Goal: Communication & Community: Share content

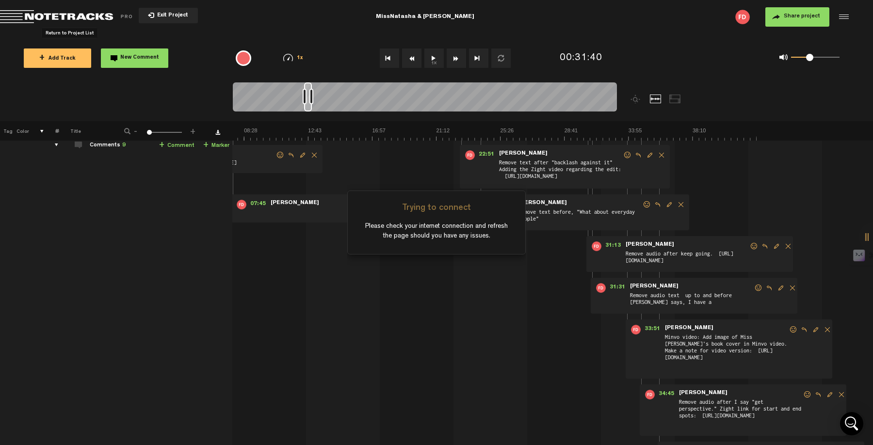
click at [18, 12] on span "Return to Project List" at bounding box center [68, 17] width 136 height 14
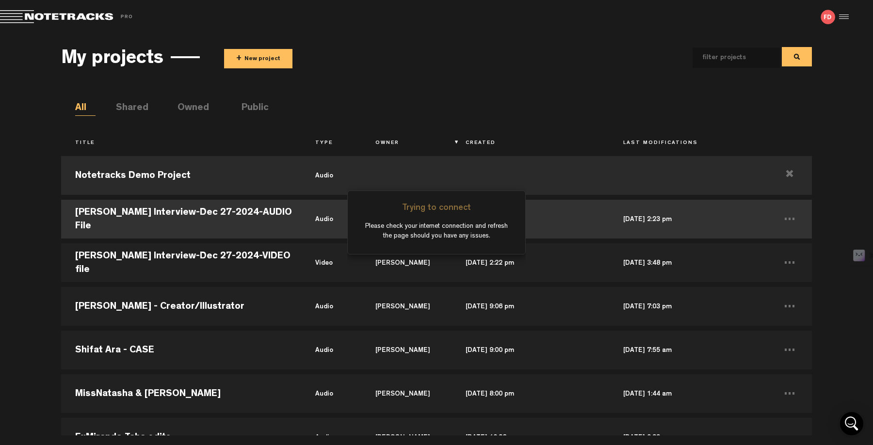
click at [158, 207] on td "[PERSON_NAME] Interview-Dec 27-2024-AUDIO File" at bounding box center [181, 219] width 240 height 44
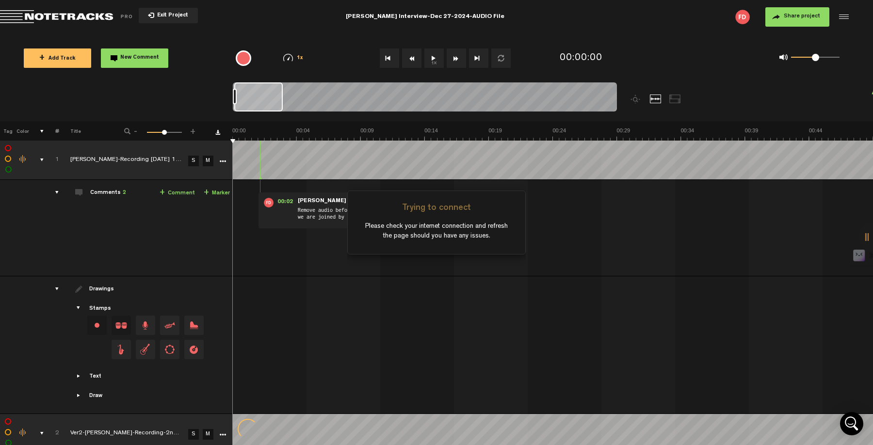
click at [809, 22] on button "Share project" at bounding box center [797, 16] width 64 height 19
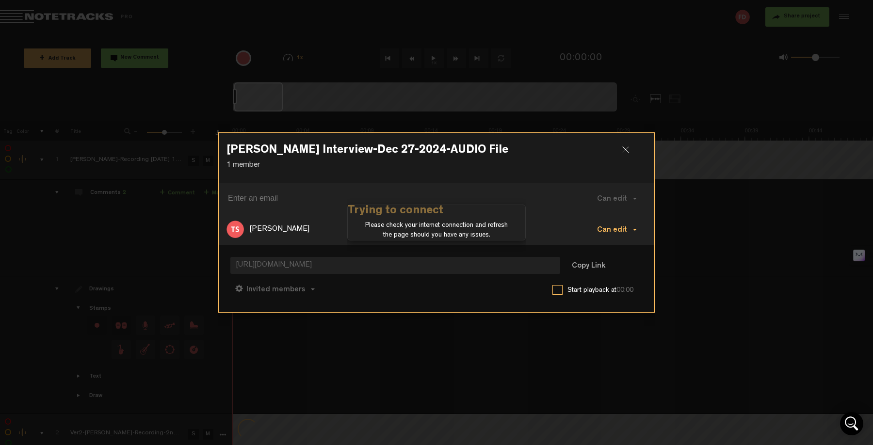
click at [634, 229] on span at bounding box center [635, 230] width 4 height 2
click at [623, 230] on span "Can edit" at bounding box center [612, 231] width 30 height 8
click at [614, 293] on link "Remove" at bounding box center [619, 297] width 65 height 14
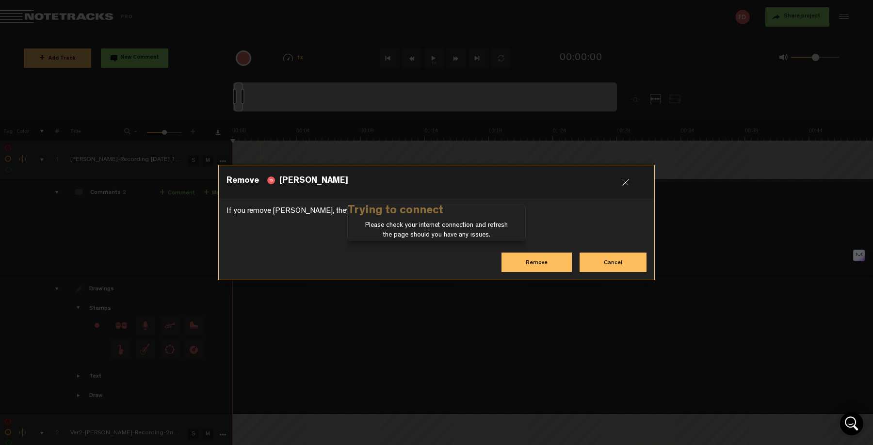
click at [538, 259] on button "Remove" at bounding box center [537, 262] width 70 height 19
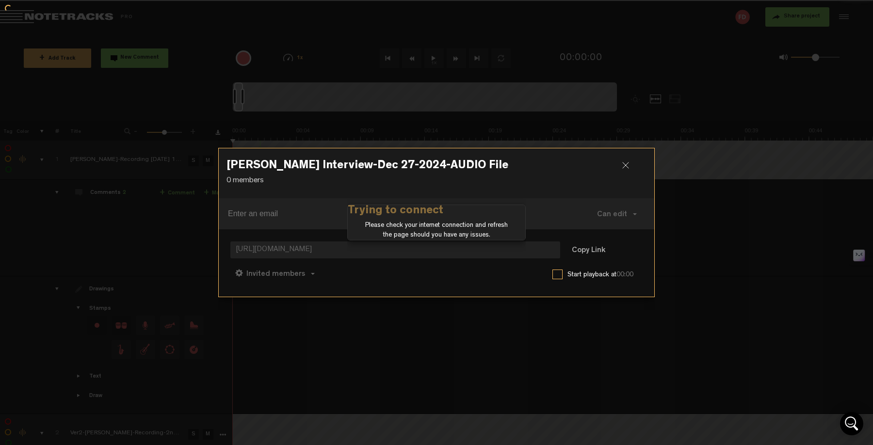
click at [625, 169] on div at bounding box center [629, 169] width 15 height 15
click at [622, 168] on div at bounding box center [629, 169] width 15 height 15
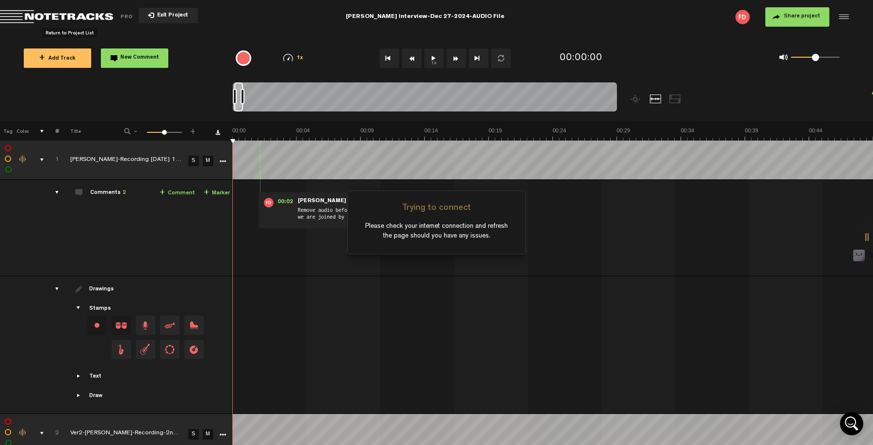
click at [20, 14] on span "Return to Project List" at bounding box center [68, 17] width 136 height 14
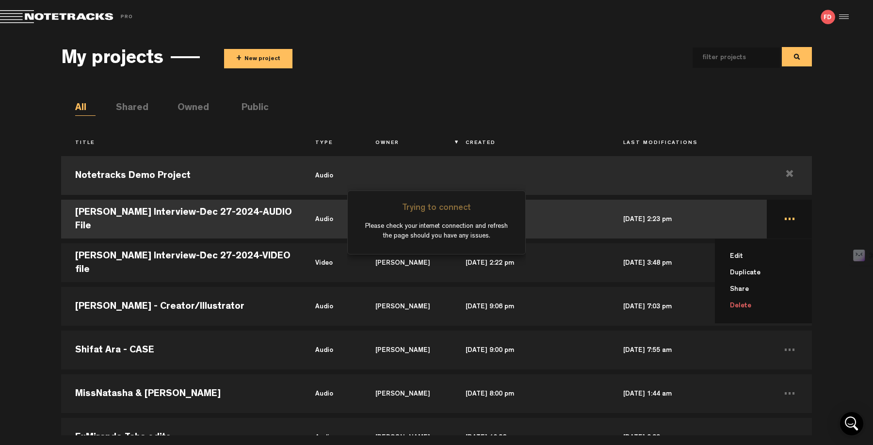
click at [781, 216] on td "... Edit Duplicate Share Delete" at bounding box center [789, 219] width 45 height 44
click at [781, 216] on td "..." at bounding box center [789, 219] width 45 height 44
click at [734, 258] on li "Edit" at bounding box center [769, 256] width 85 height 16
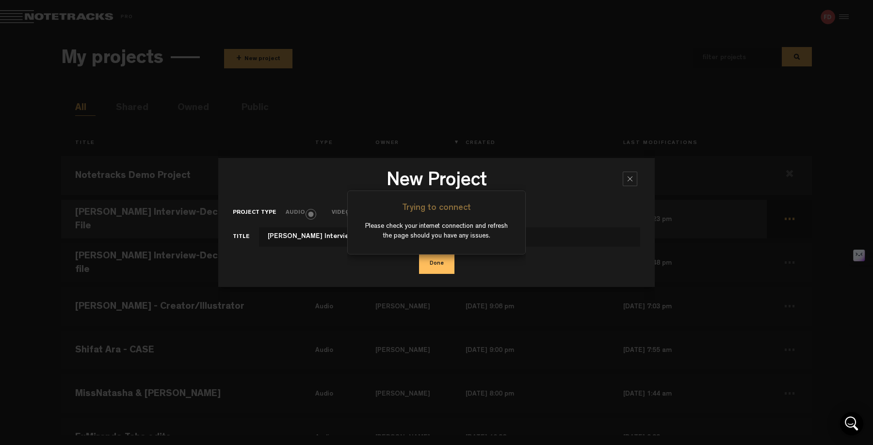
click at [434, 266] on div "Trying to connect Please check your internet connection and refresh the page sh…" at bounding box center [436, 222] width 179 height 445
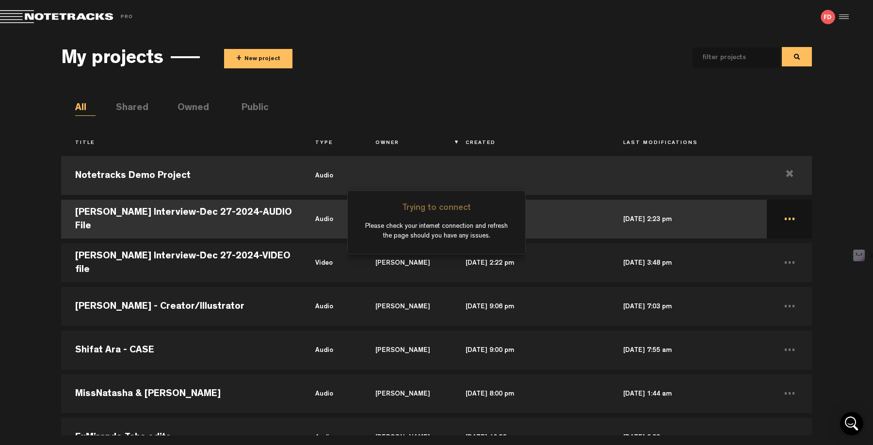
click at [240, 212] on td "[PERSON_NAME] Interview-Dec 27-2024-AUDIO File" at bounding box center [181, 219] width 240 height 44
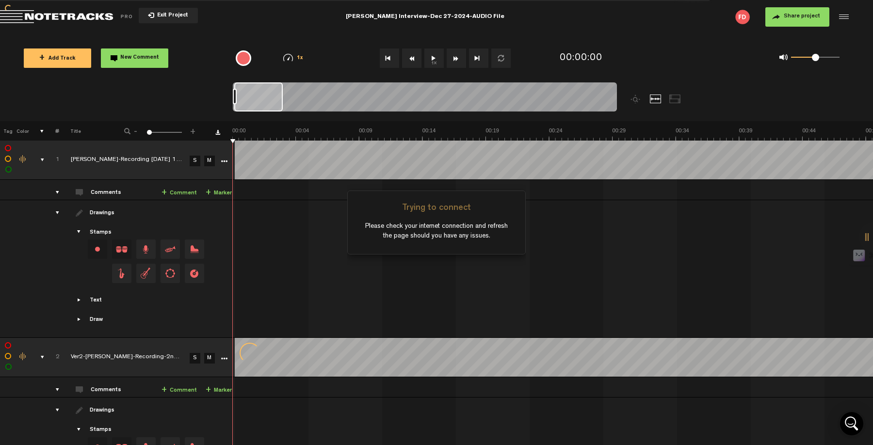
click at [806, 24] on button "Share project" at bounding box center [797, 16] width 64 height 19
click at [799, 14] on span "Share project" at bounding box center [802, 17] width 36 height 6
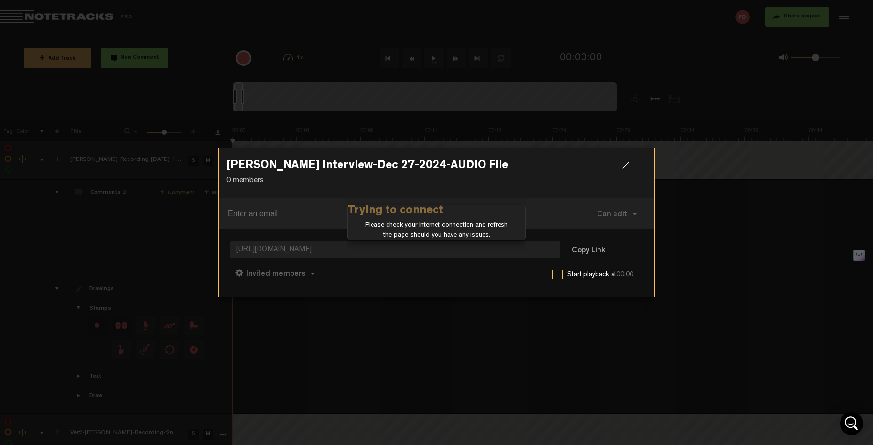
click at [629, 163] on div at bounding box center [629, 169] width 15 height 15
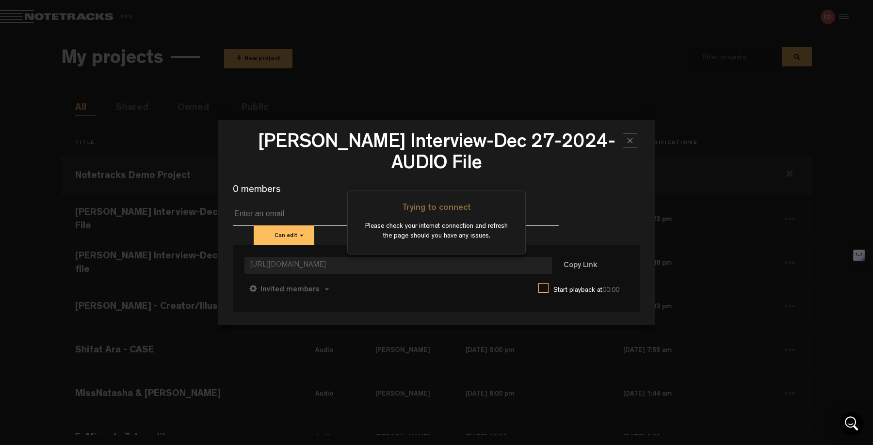
click at [483, 90] on div "Trying to connect Please check your internet connection and refresh the page sh…" at bounding box center [436, 222] width 179 height 445
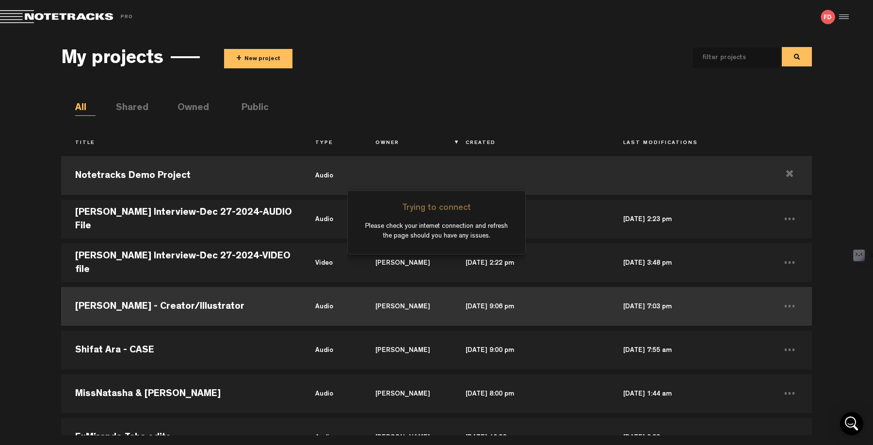
click at [680, 309] on td "[DATE] 7:03 pm" at bounding box center [688, 307] width 158 height 44
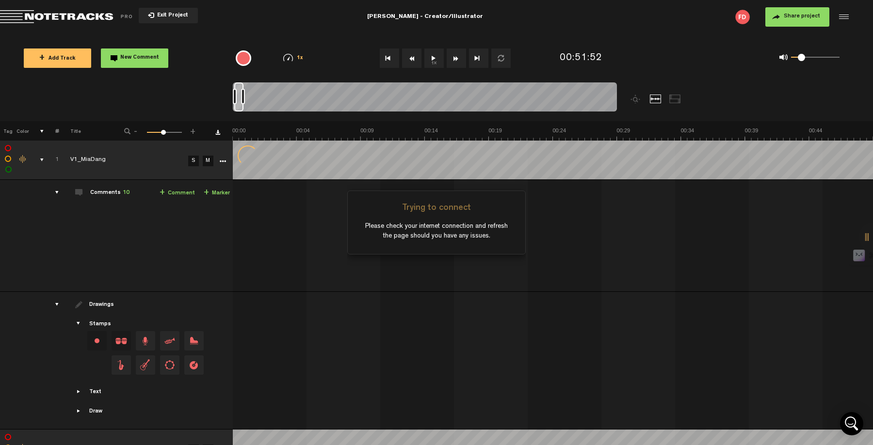
scroll to position [0, 30732]
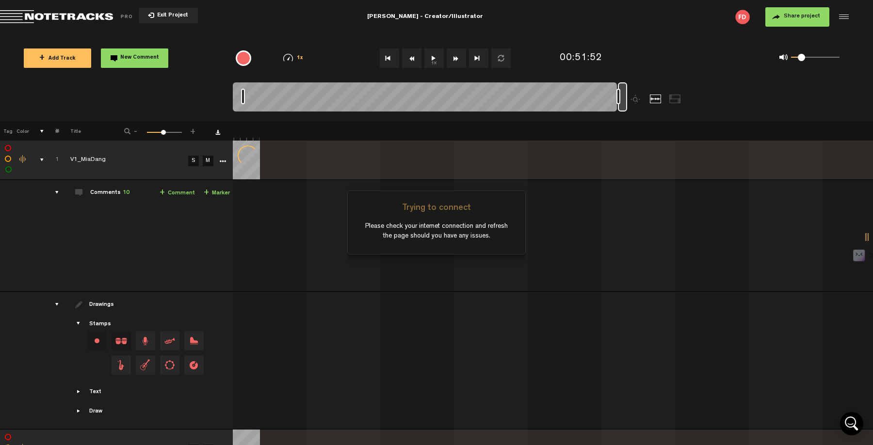
click at [797, 15] on span "Share project" at bounding box center [802, 17] width 36 height 6
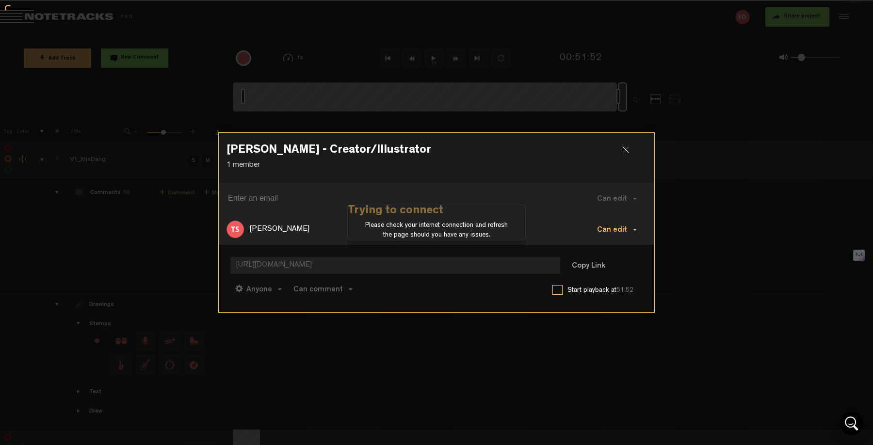
click at [623, 149] on div at bounding box center [629, 154] width 15 height 15
click at [634, 229] on span at bounding box center [635, 230] width 4 height 2
click at [624, 231] on span "Can edit" at bounding box center [612, 231] width 30 height 8
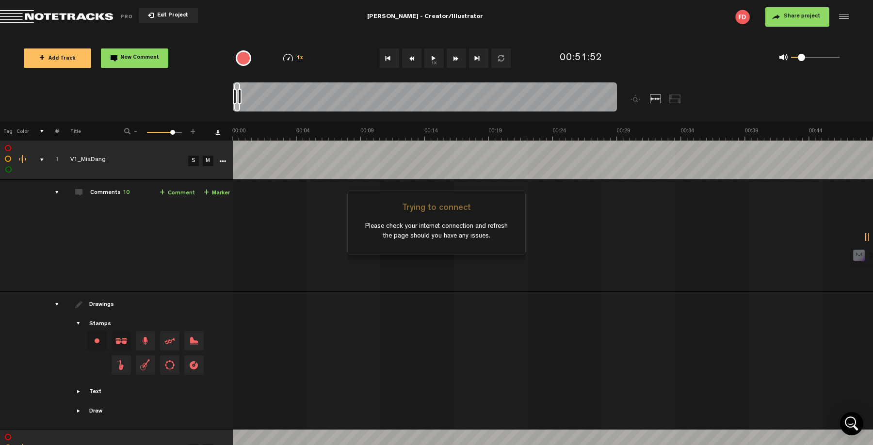
click at [796, 17] on span "Share project" at bounding box center [802, 17] width 36 height 6
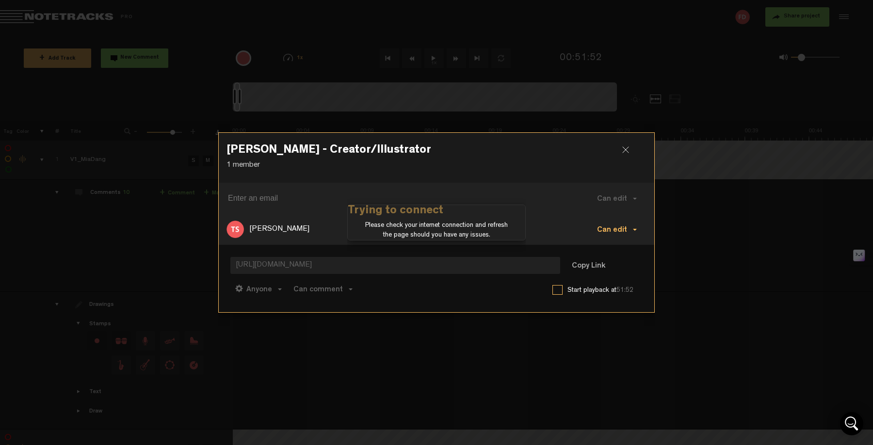
click at [635, 227] on button "Can edit" at bounding box center [616, 229] width 59 height 23
click at [615, 294] on link "Remove" at bounding box center [619, 297] width 65 height 14
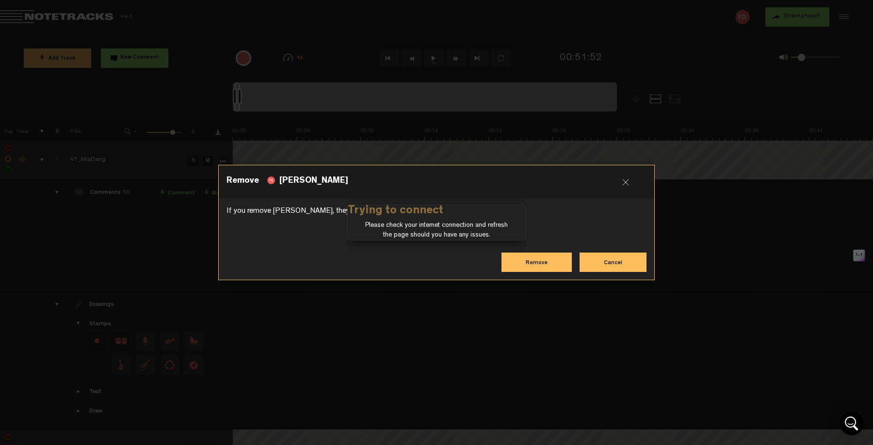
click at [543, 263] on button "Remove" at bounding box center [537, 262] width 70 height 19
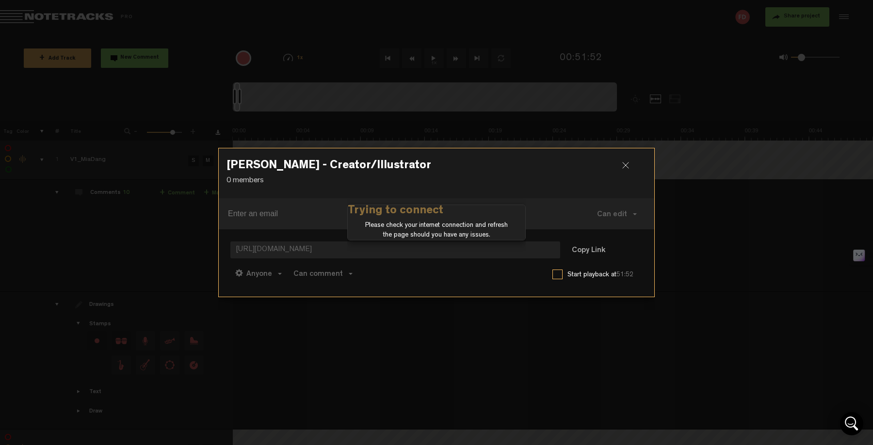
click at [625, 166] on div at bounding box center [629, 169] width 15 height 15
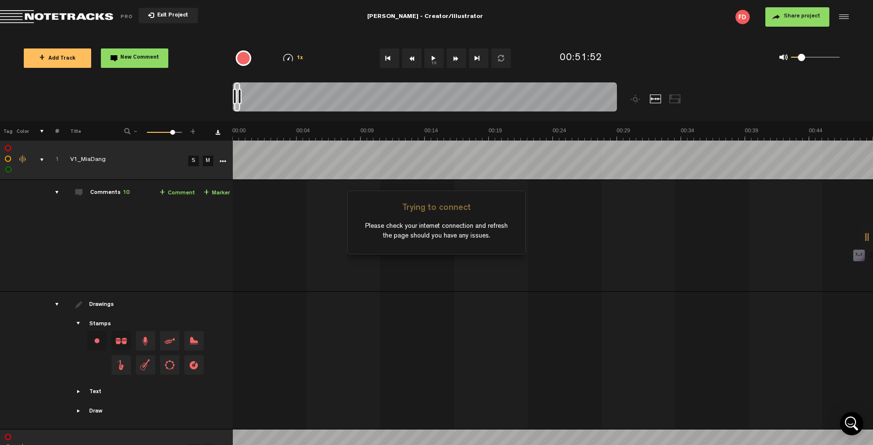
click at [815, 14] on span "Share project" at bounding box center [802, 17] width 36 height 6
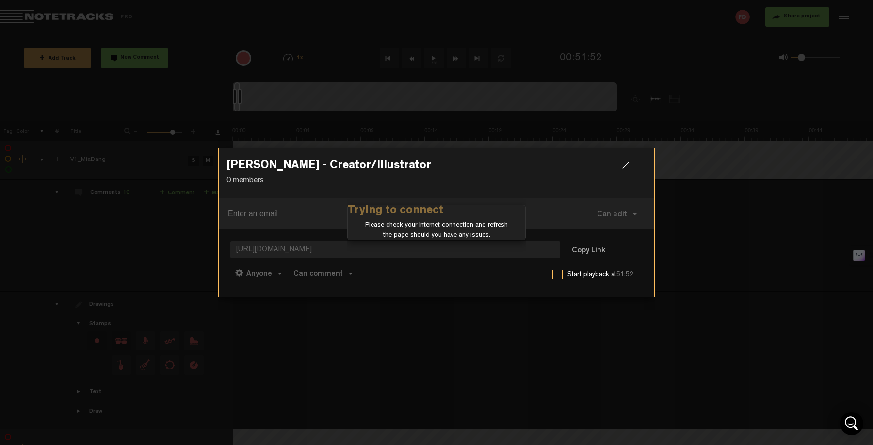
click at [630, 165] on div at bounding box center [629, 169] width 15 height 15
click at [618, 161] on h3 "[PERSON_NAME] - Creator/Illustrator" at bounding box center [437, 168] width 420 height 16
click at [628, 166] on div at bounding box center [629, 169] width 15 height 15
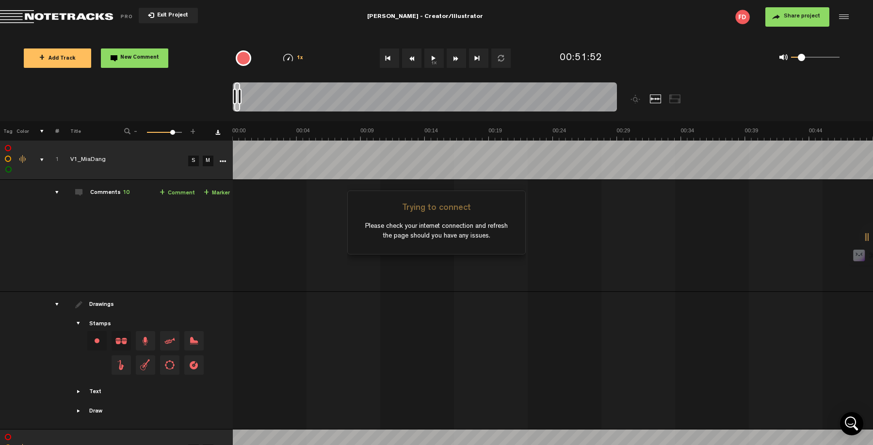
click at [50, 20] on span "Return to Project List" at bounding box center [68, 17] width 136 height 14
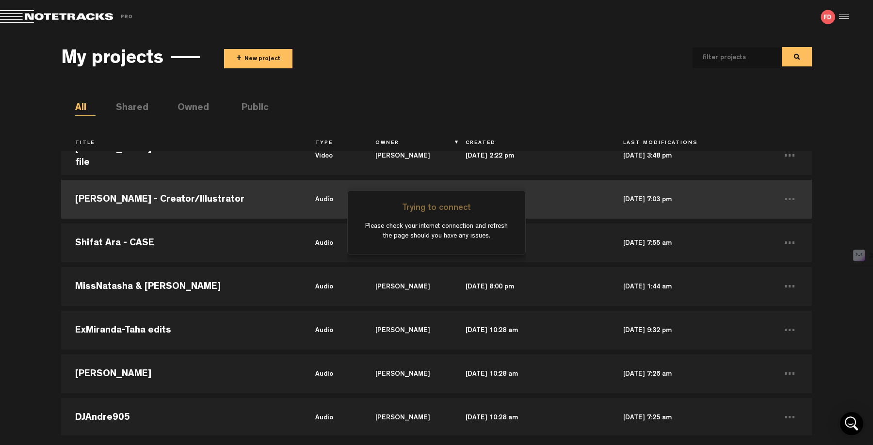
scroll to position [114, 0]
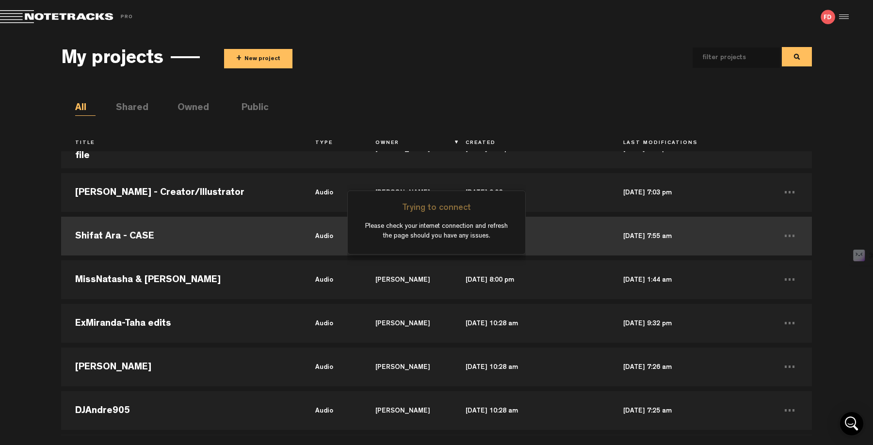
click at [133, 236] on td "Shifat Ara - CASE" at bounding box center [181, 236] width 240 height 44
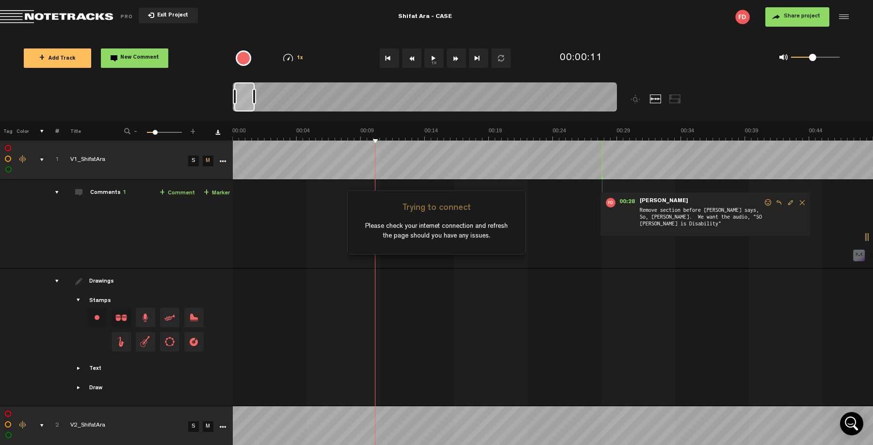
click at [796, 16] on span "Share project" at bounding box center [802, 17] width 36 height 6
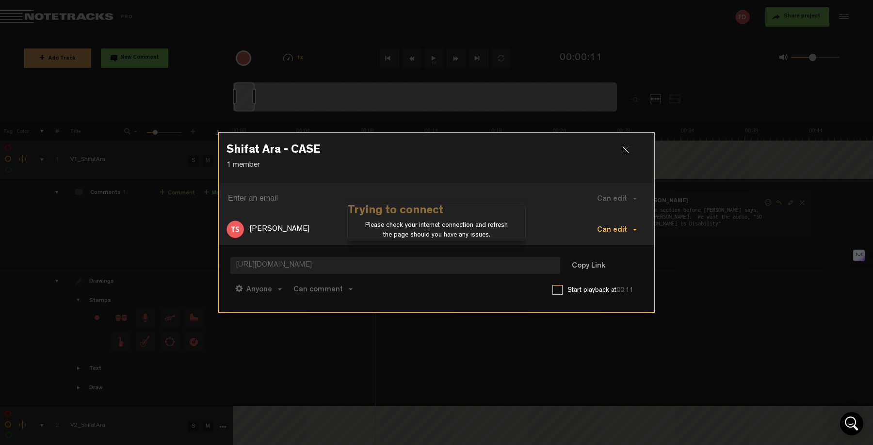
click at [634, 228] on button "Can edit" at bounding box center [616, 229] width 59 height 23
click at [609, 294] on link "Remove" at bounding box center [619, 297] width 65 height 14
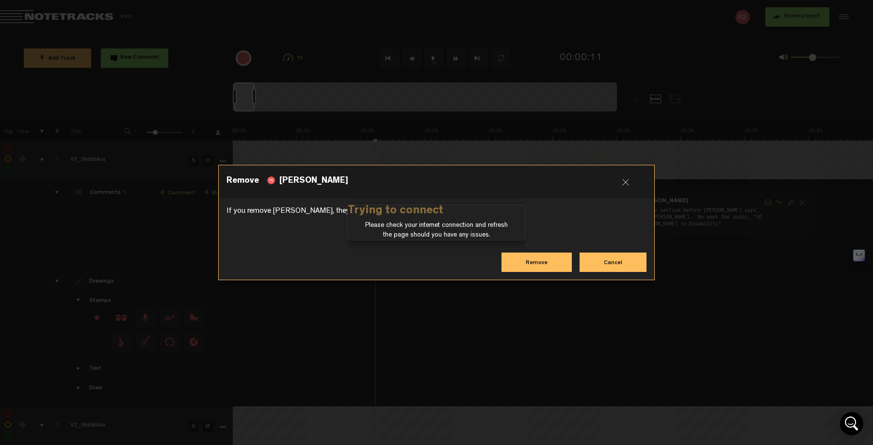
click at [541, 263] on button "Remove" at bounding box center [537, 262] width 70 height 19
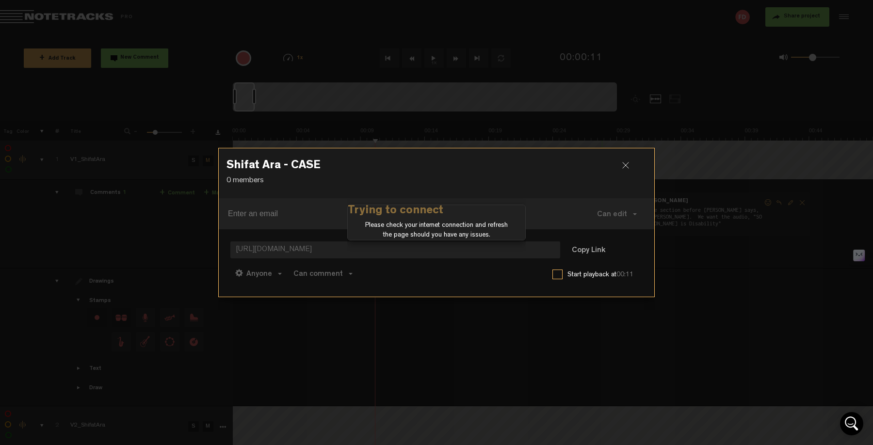
click at [624, 165] on div at bounding box center [629, 169] width 15 height 15
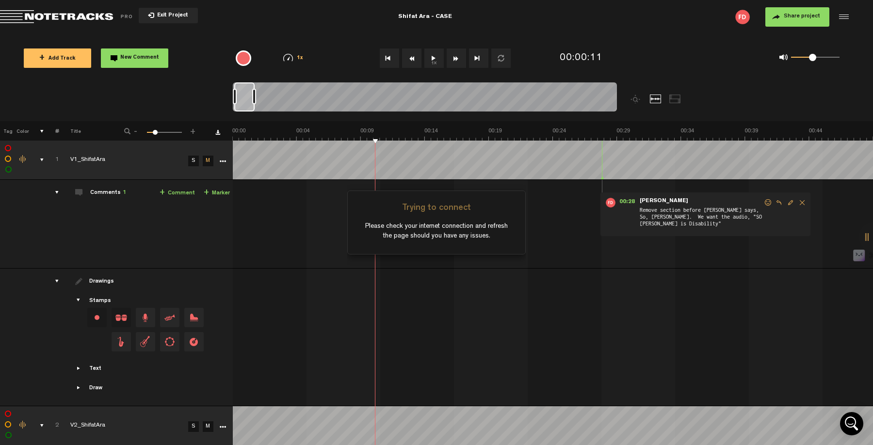
click at [73, 15] on span "Return to Project List" at bounding box center [68, 17] width 136 height 14
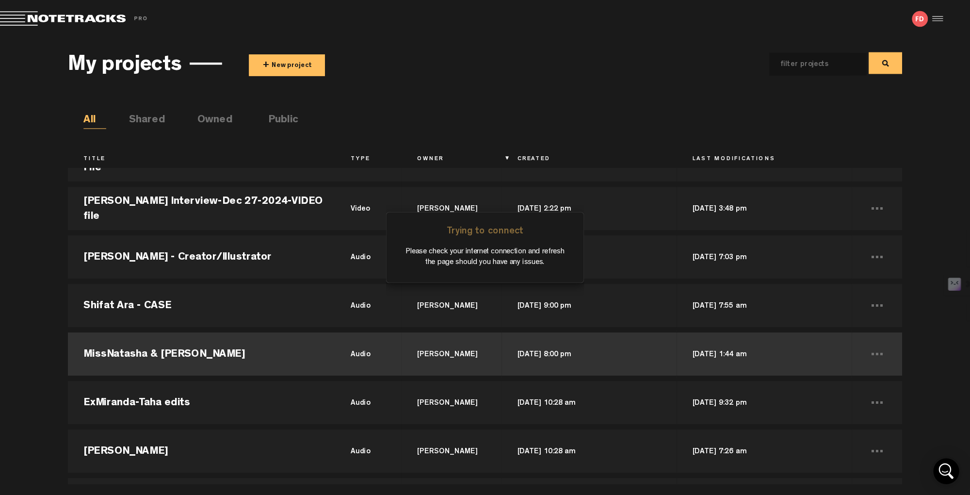
scroll to position [82, 0]
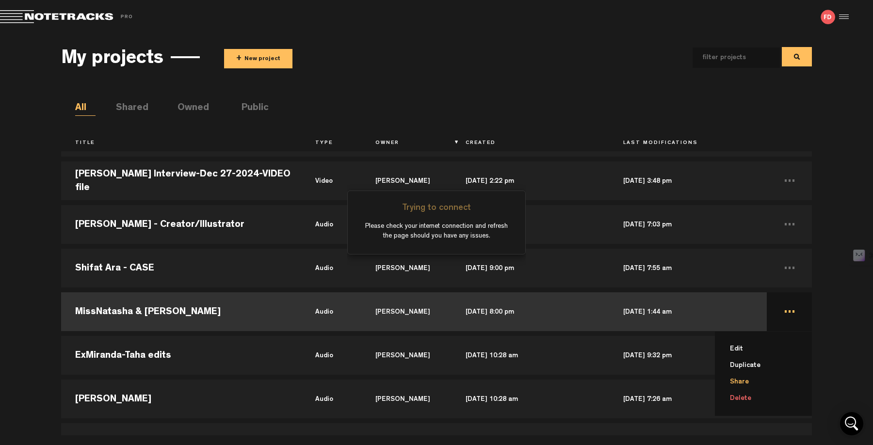
click at [745, 381] on li "Share" at bounding box center [769, 382] width 85 height 16
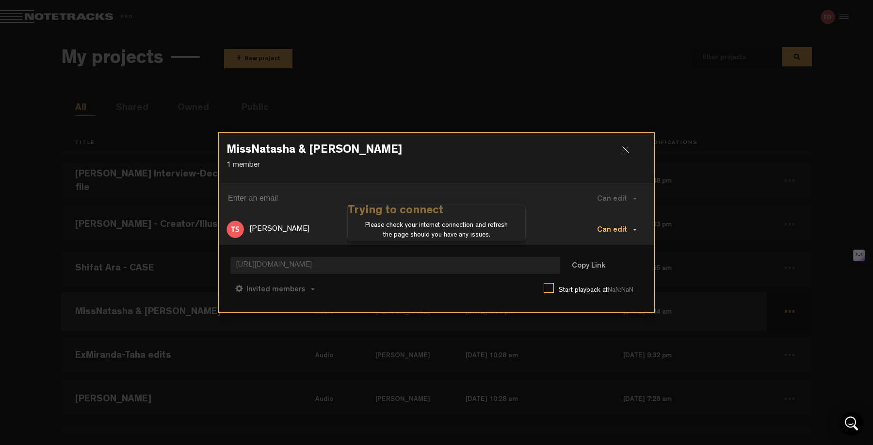
click at [634, 227] on button "Can edit" at bounding box center [616, 229] width 59 height 23
click at [616, 296] on link "Remove" at bounding box center [619, 297] width 65 height 14
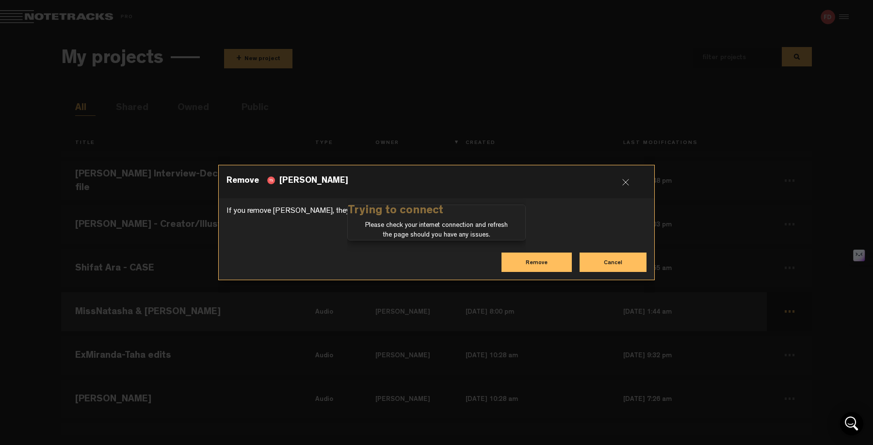
click at [527, 265] on button "Remove" at bounding box center [537, 262] width 70 height 19
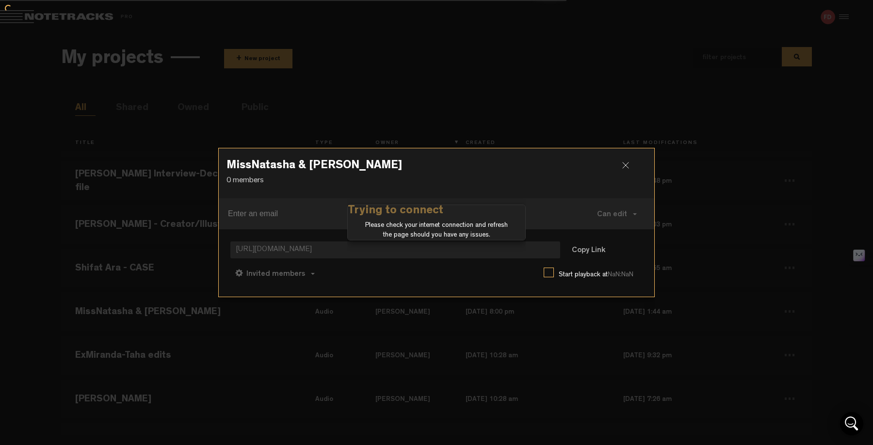
click at [625, 164] on div at bounding box center [629, 169] width 15 height 15
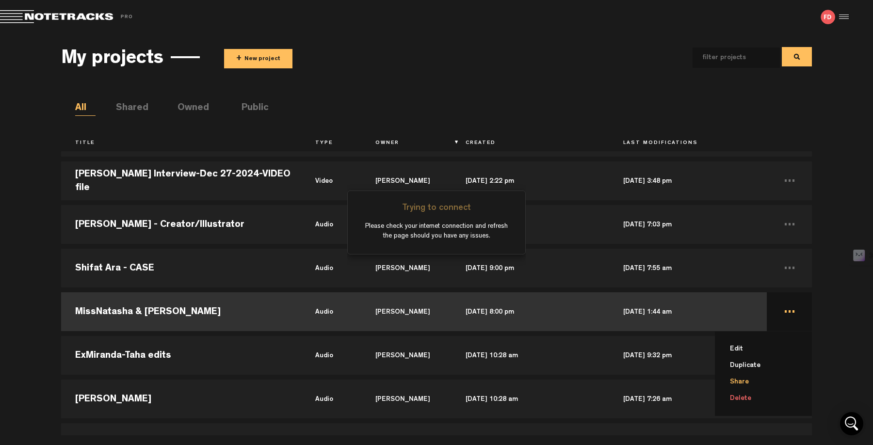
click at [743, 385] on li "Share" at bounding box center [769, 382] width 85 height 16
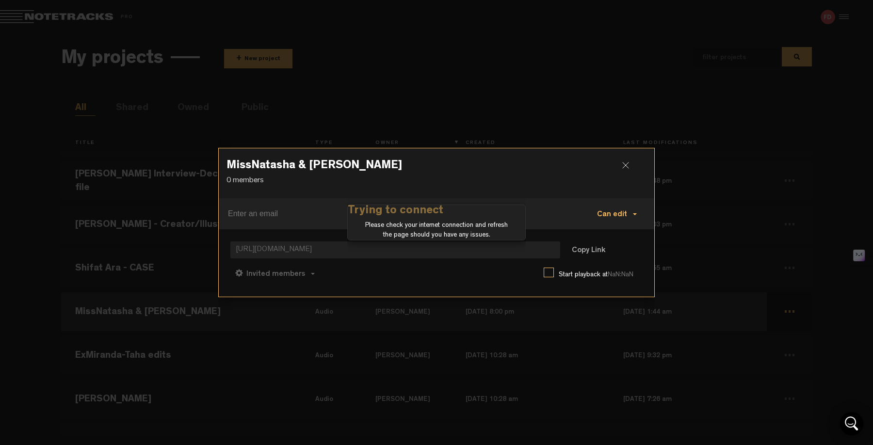
click at [619, 213] on span "Can edit" at bounding box center [612, 215] width 30 height 8
click at [624, 166] on div at bounding box center [629, 169] width 15 height 15
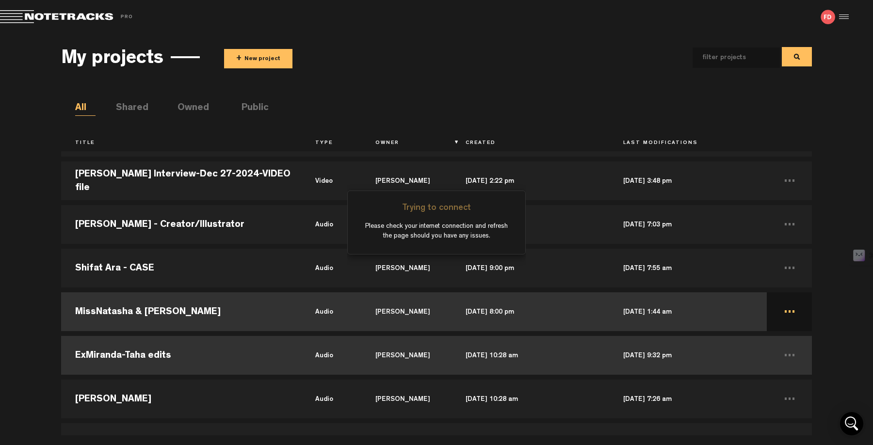
click at [118, 352] on td "ExMiranda-Taha edits" at bounding box center [181, 356] width 240 height 44
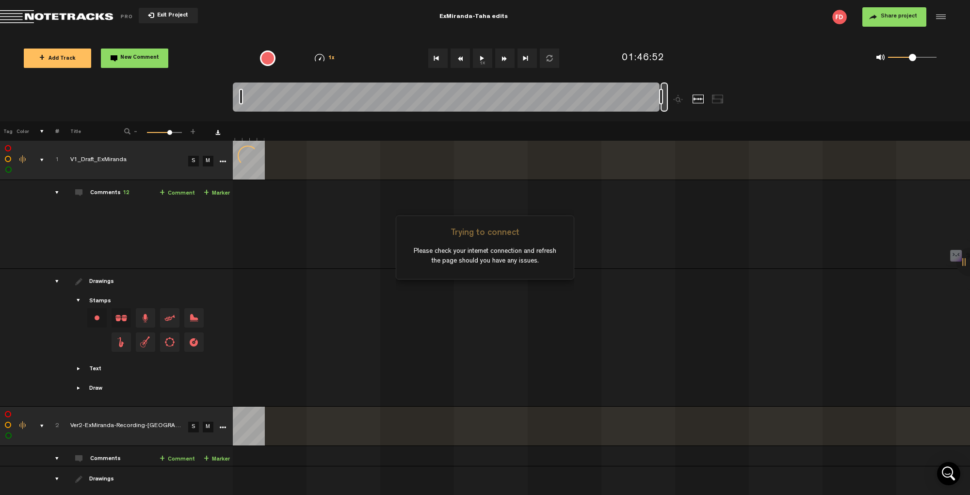
scroll to position [0, 50141]
click at [873, 12] on button "Share project" at bounding box center [895, 16] width 64 height 19
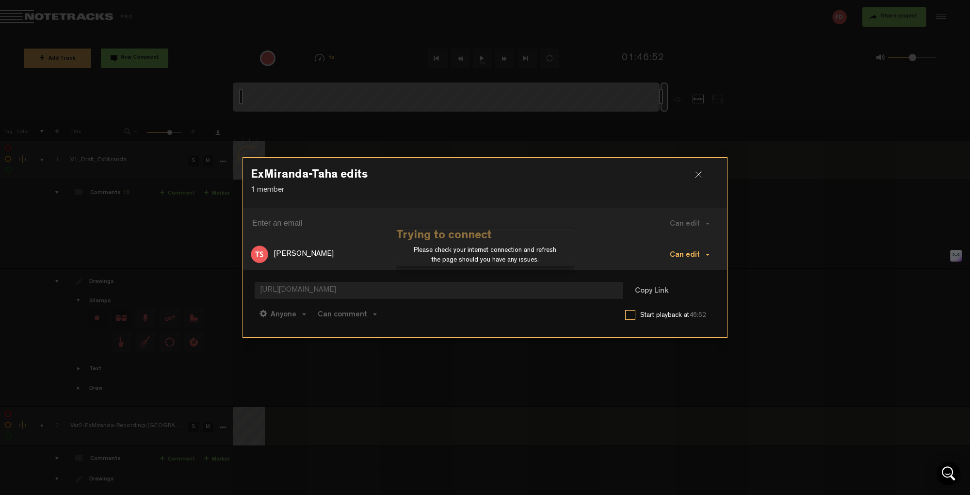
click at [706, 256] on button "Can edit" at bounding box center [689, 254] width 59 height 23
click at [692, 320] on link "Remove" at bounding box center [692, 321] width 65 height 14
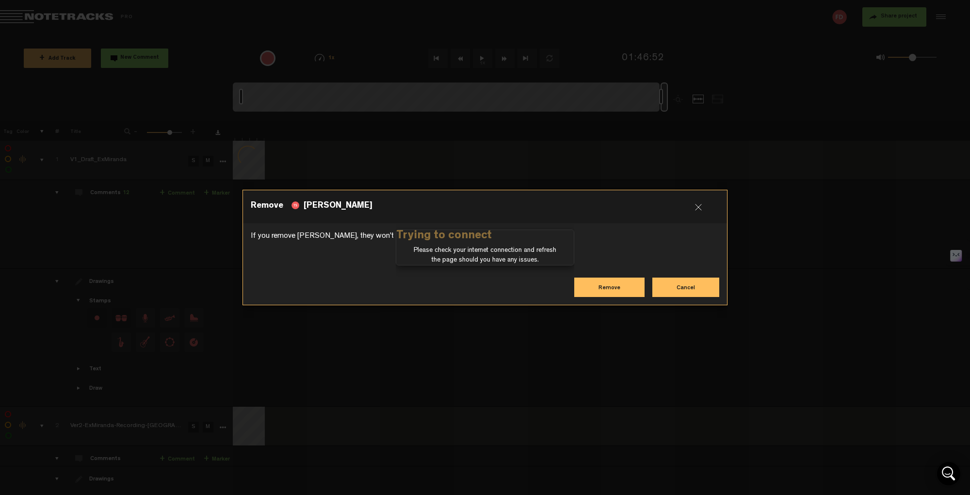
click at [615, 285] on button "Remove" at bounding box center [609, 286] width 70 height 19
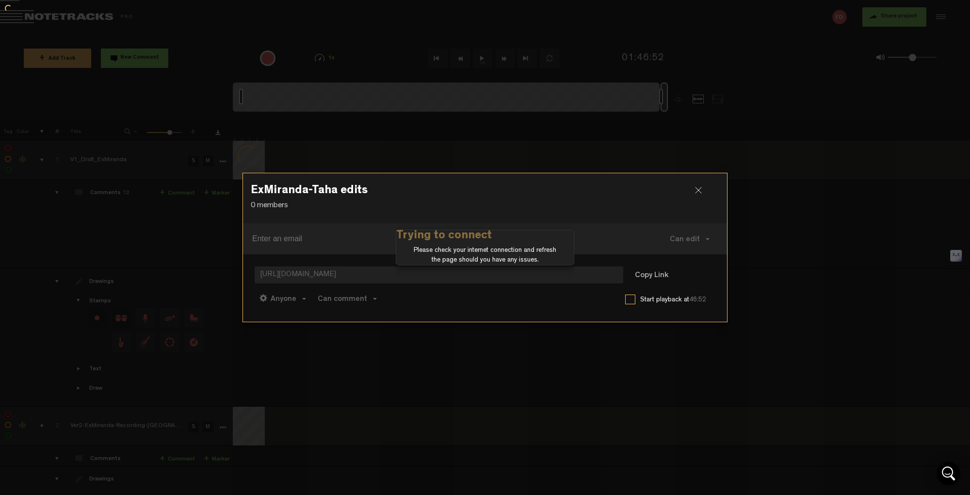
click at [699, 189] on div at bounding box center [702, 194] width 15 height 15
click at [698, 193] on div at bounding box center [702, 194] width 15 height 15
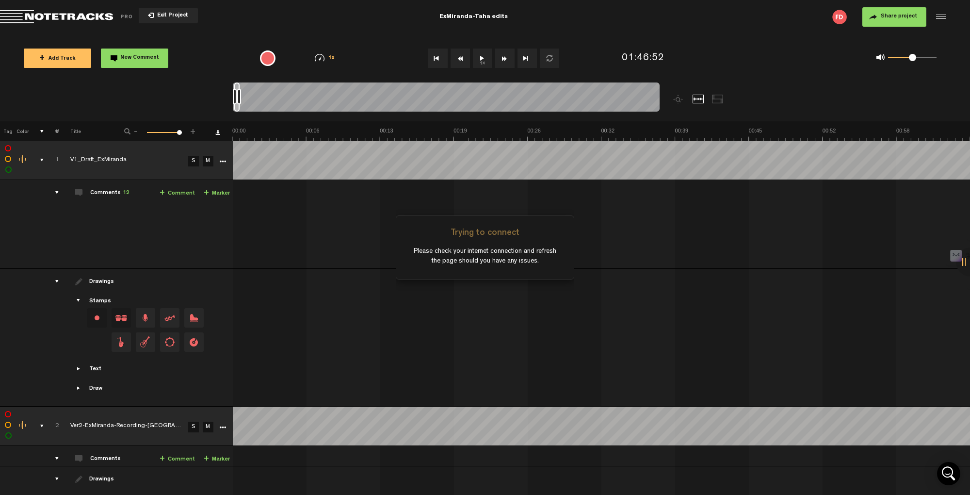
click at [873, 18] on span "Share project" at bounding box center [899, 17] width 36 height 6
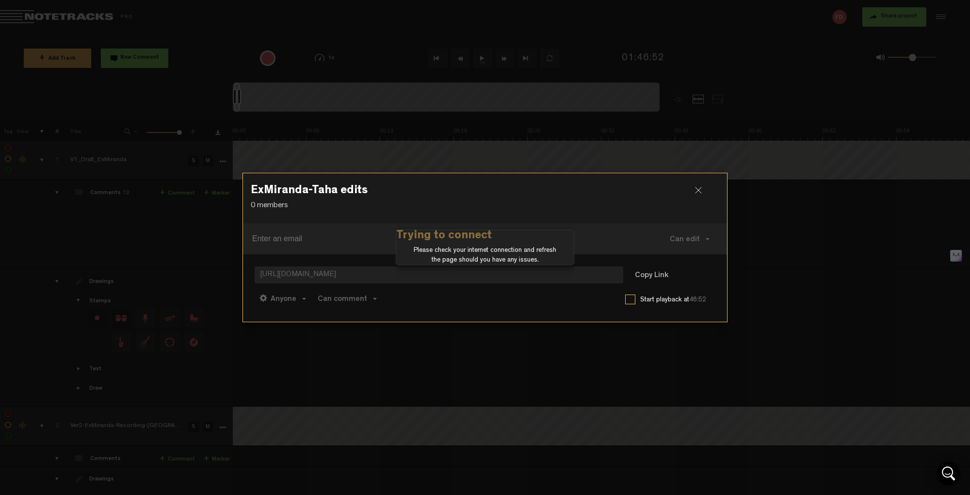
click at [699, 192] on div at bounding box center [702, 194] width 15 height 15
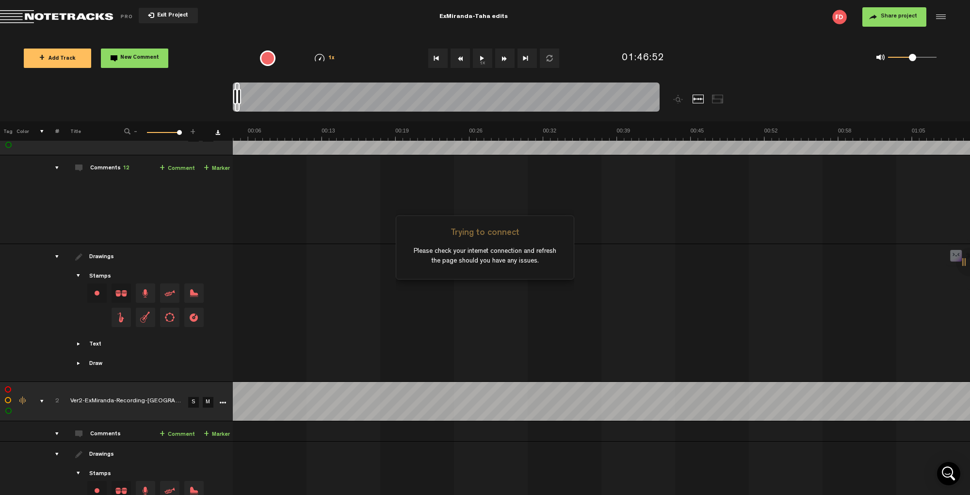
scroll to position [0, 58]
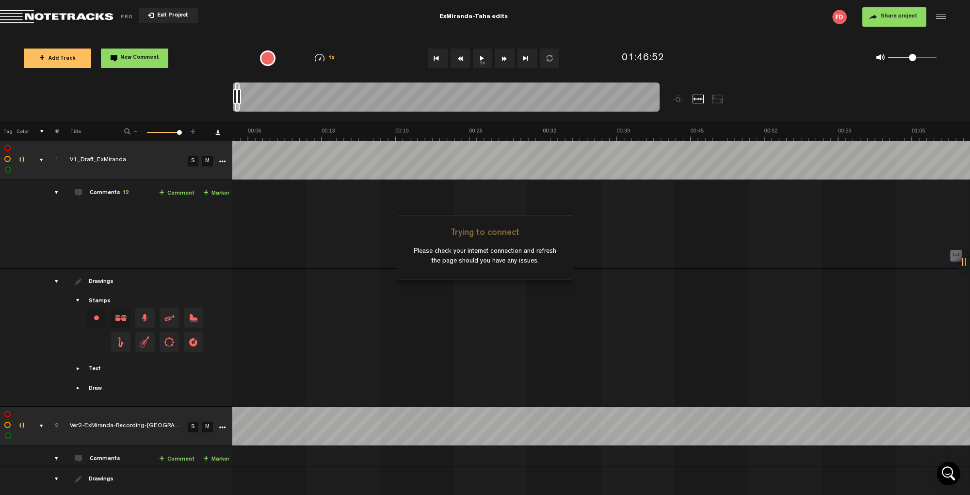
click at [63, 15] on span "Return to Project List" at bounding box center [68, 17] width 136 height 14
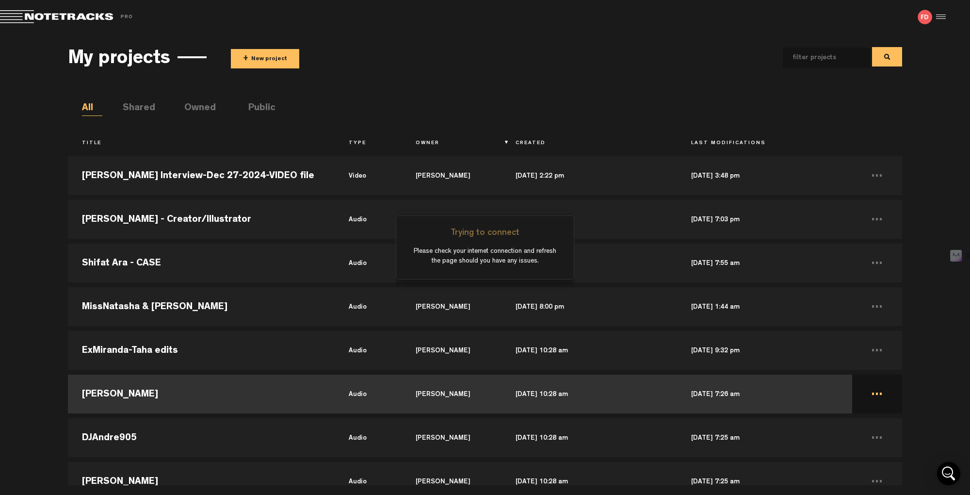
scroll to position [3, 0]
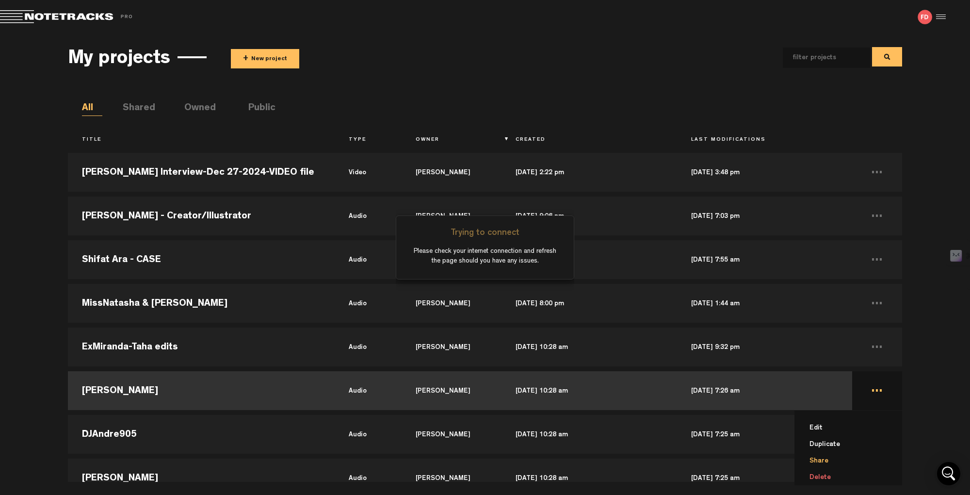
click at [814, 445] on li "Share" at bounding box center [854, 461] width 96 height 16
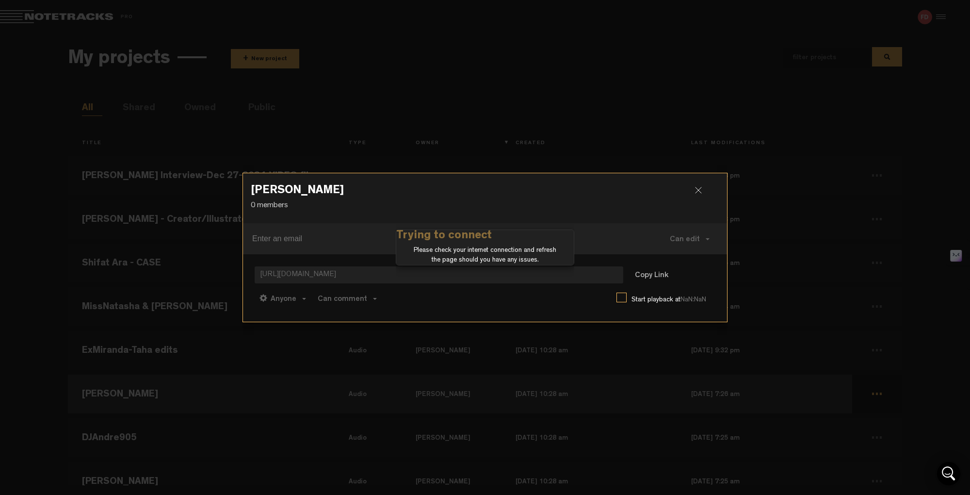
click at [698, 186] on h3 "[PERSON_NAME]" at bounding box center [485, 193] width 469 height 16
click at [700, 190] on div at bounding box center [702, 194] width 15 height 15
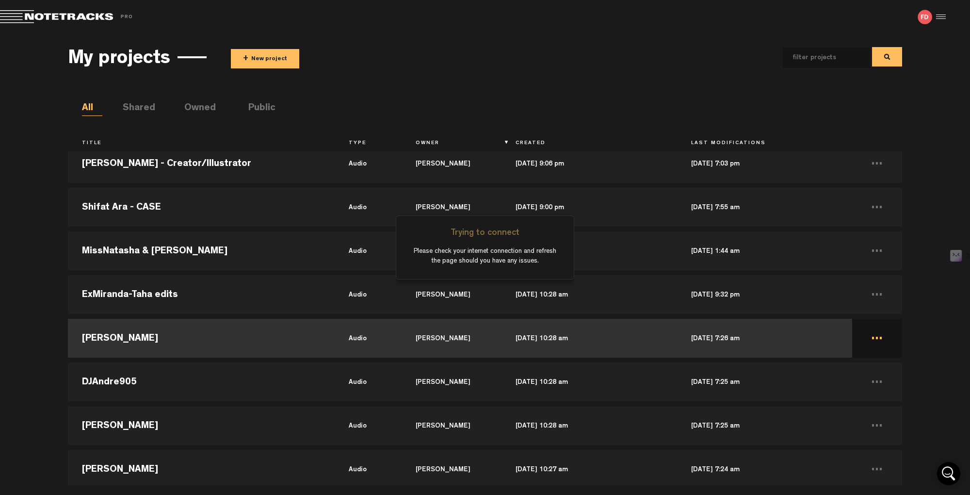
scroll to position [176, 0]
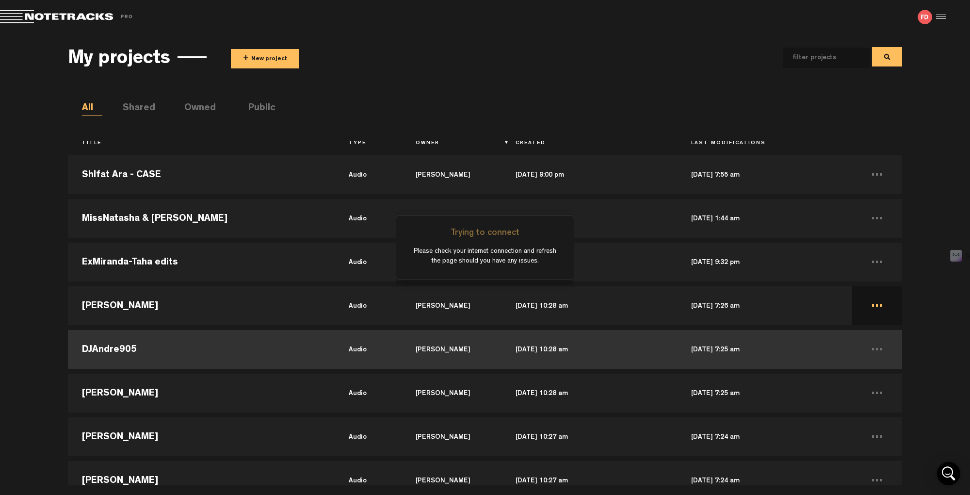
click at [110, 348] on td "DJAndre905" at bounding box center [201, 349] width 267 height 44
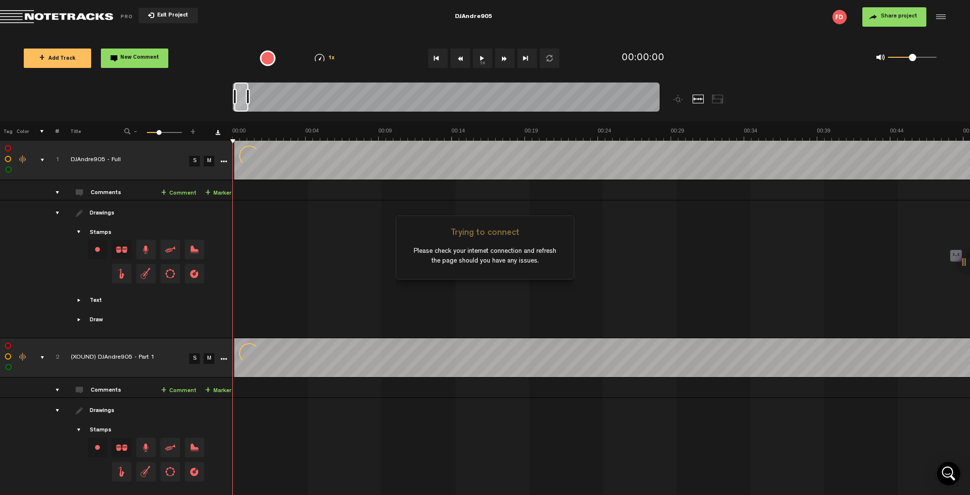
click at [873, 19] on span "Share project" at bounding box center [899, 17] width 36 height 6
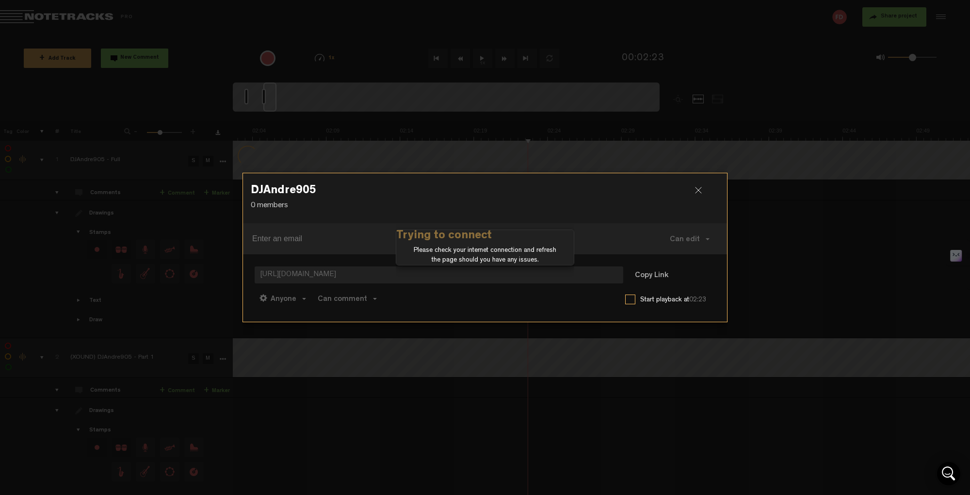
scroll to position [0, 1824]
click at [698, 190] on div at bounding box center [702, 194] width 15 height 15
click at [698, 192] on div at bounding box center [702, 194] width 15 height 15
click at [701, 190] on div at bounding box center [702, 194] width 15 height 15
click at [699, 193] on div at bounding box center [702, 194] width 15 height 15
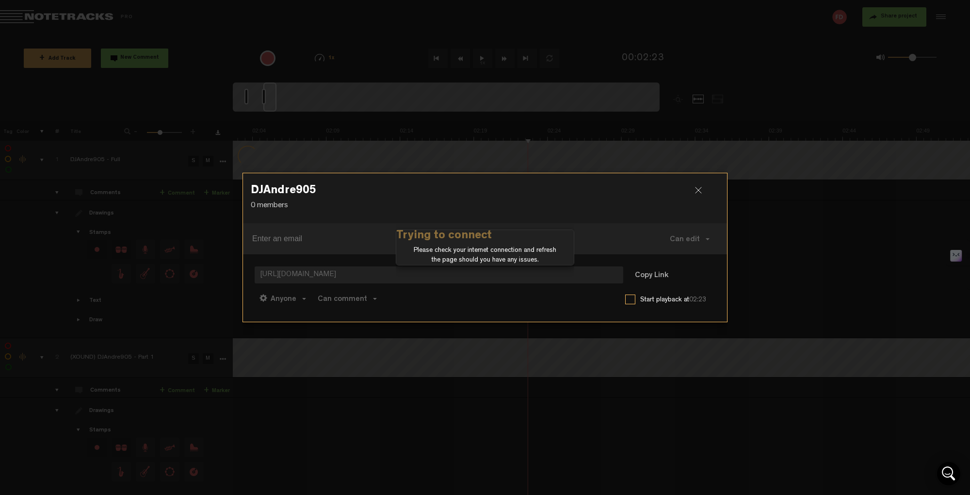
click at [699, 193] on div at bounding box center [702, 194] width 15 height 15
click at [771, 143] on div at bounding box center [485, 247] width 970 height 495
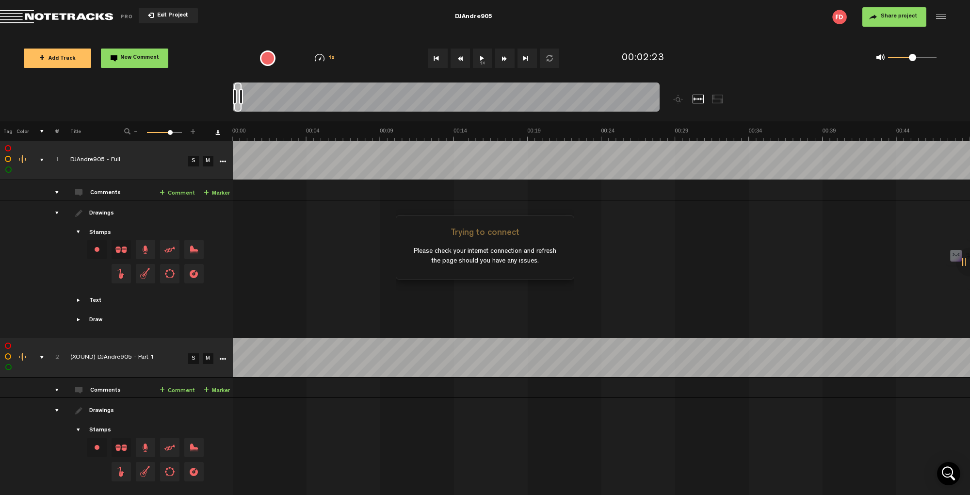
click at [873, 21] on button "Share project" at bounding box center [895, 16] width 64 height 19
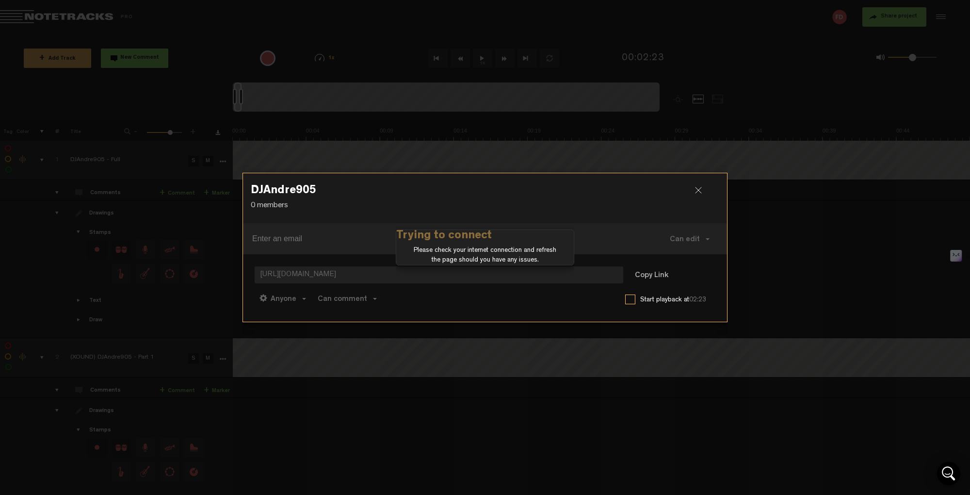
click at [698, 190] on div at bounding box center [702, 194] width 15 height 15
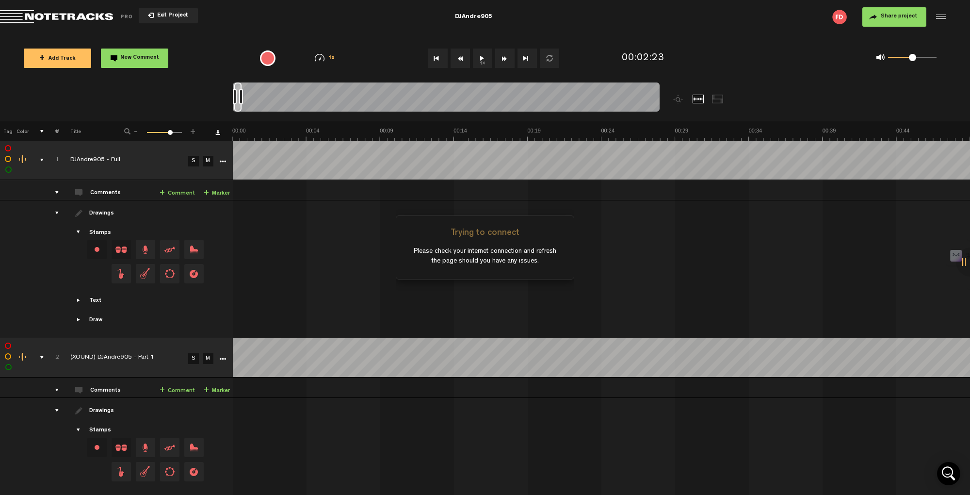
scroll to position [86, 0]
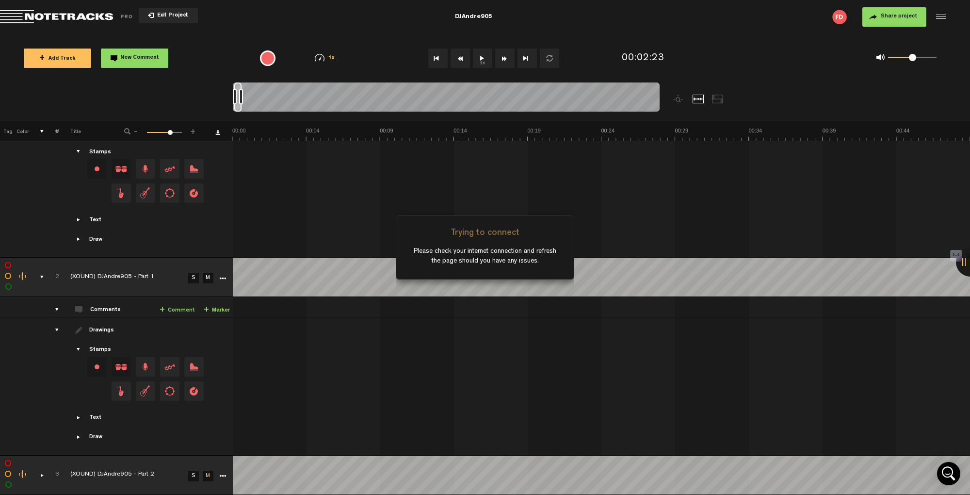
click at [41, 14] on span "Return to Project List" at bounding box center [68, 17] width 136 height 14
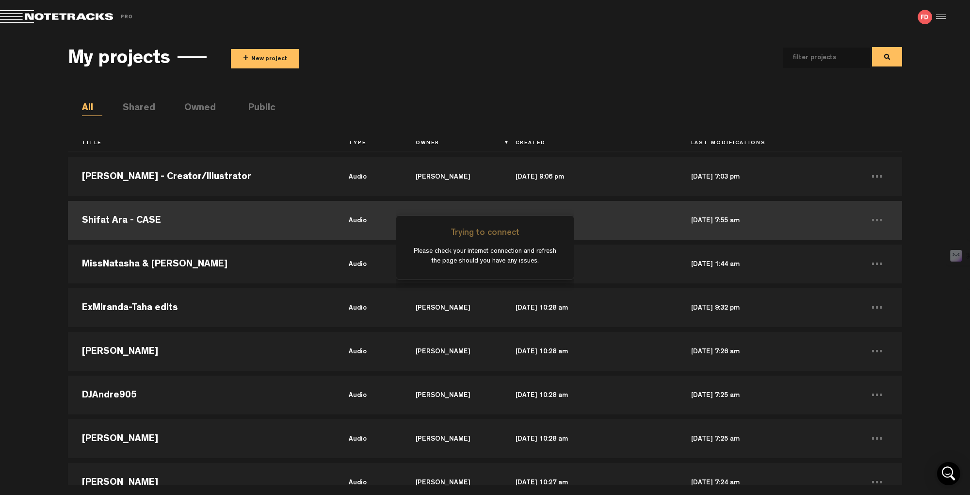
scroll to position [133, 0]
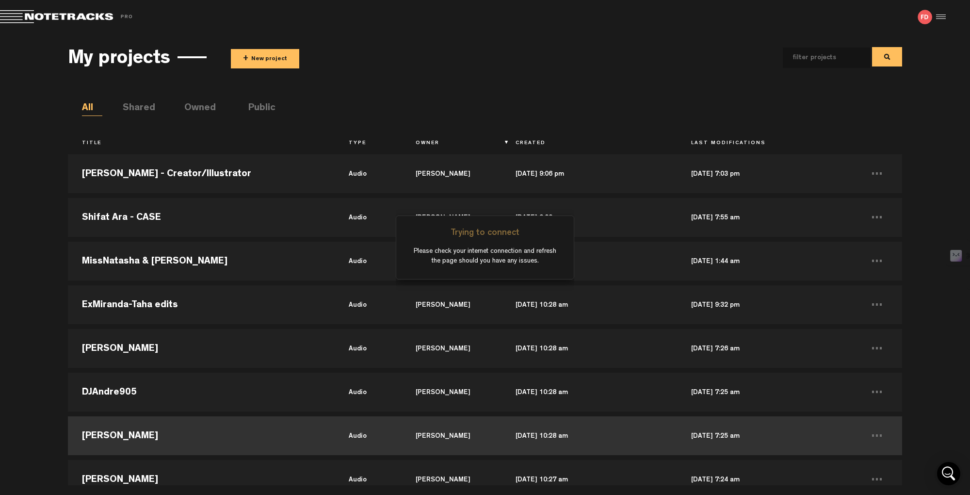
click at [133, 431] on td "[PERSON_NAME]" at bounding box center [201, 436] width 267 height 44
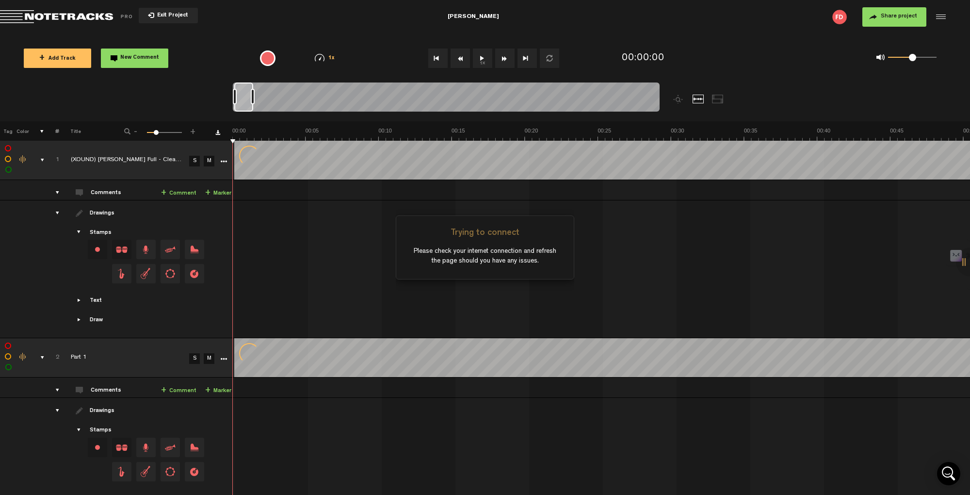
click at [873, 17] on span "Share project" at bounding box center [899, 17] width 36 height 6
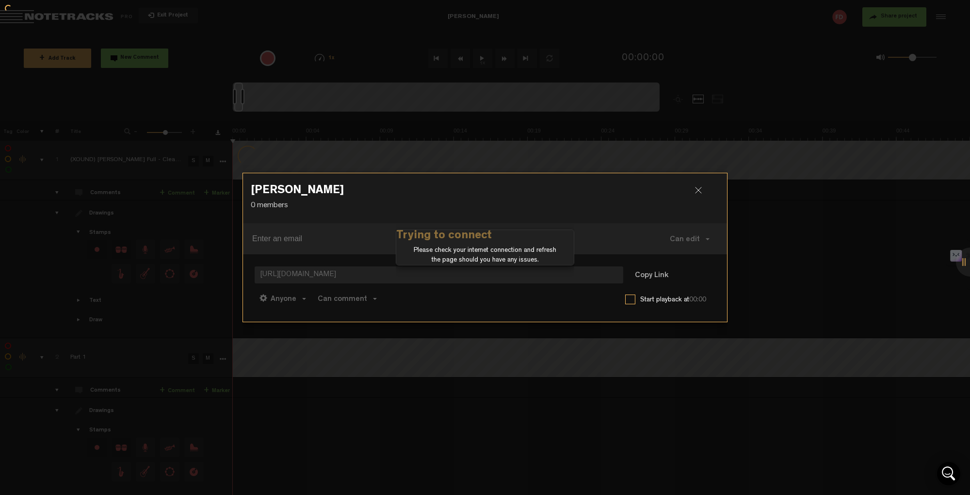
click at [698, 193] on div "[PERSON_NAME] 0 members Can edit Can edit Can comment Can view [URL][DOMAIN_NAM…" at bounding box center [485, 247] width 485 height 149
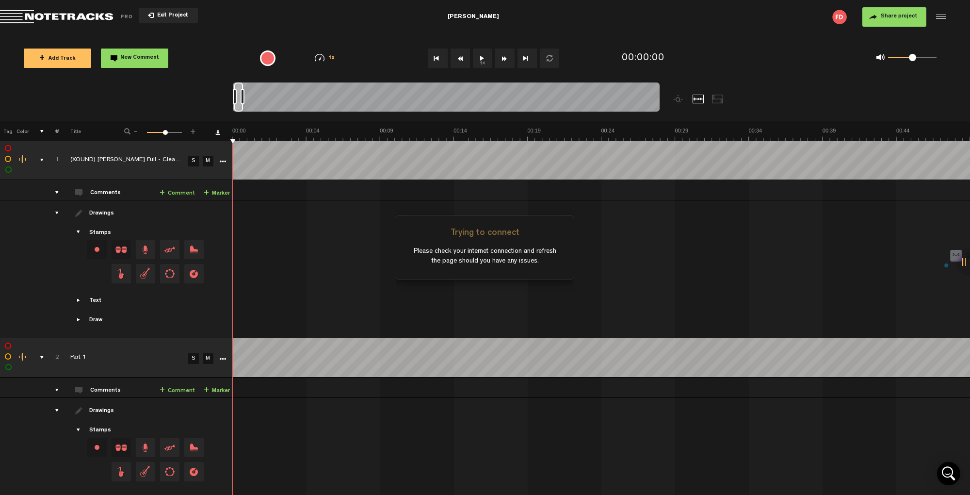
click at [61, 13] on span "Return to Project List" at bounding box center [68, 17] width 136 height 14
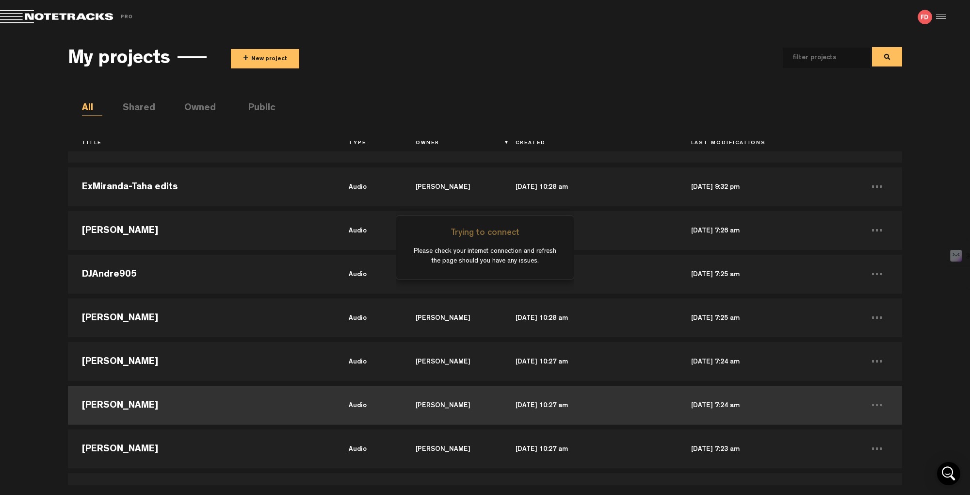
click at [116, 402] on td "[PERSON_NAME]" at bounding box center [201, 405] width 267 height 44
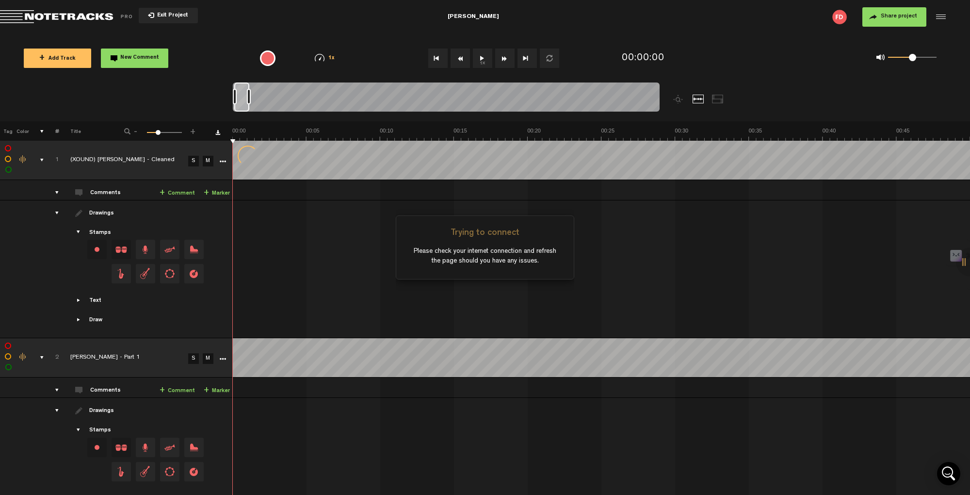
click at [873, 16] on span "Share project" at bounding box center [899, 17] width 36 height 6
click at [873, 18] on span "Share project" at bounding box center [899, 17] width 36 height 6
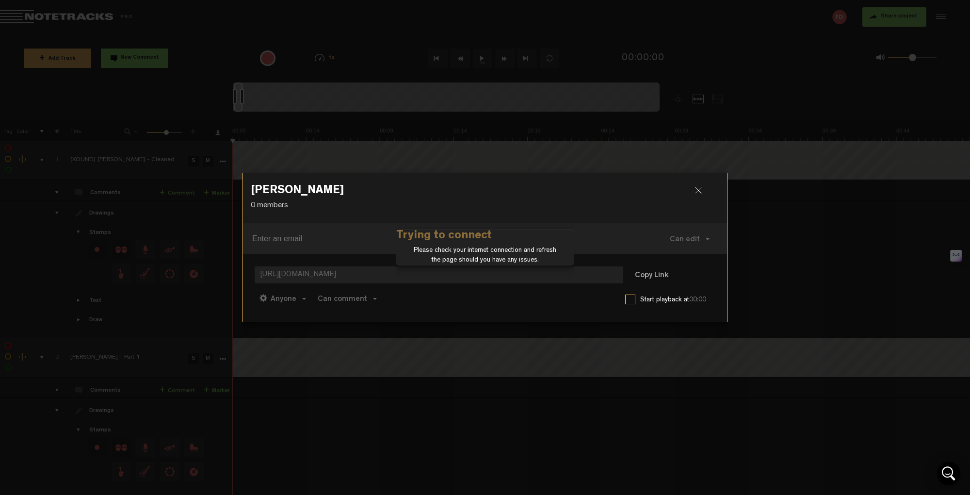
click at [697, 189] on div at bounding box center [702, 194] width 15 height 15
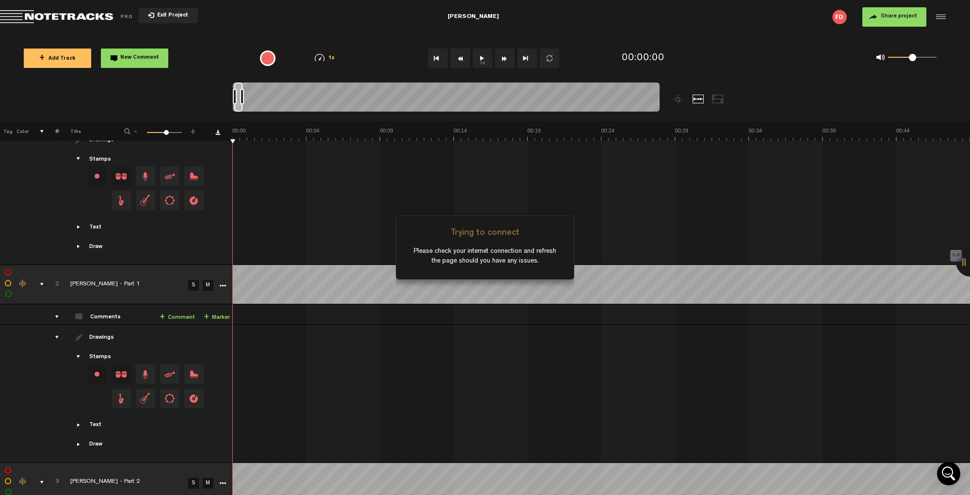
scroll to position [81, 0]
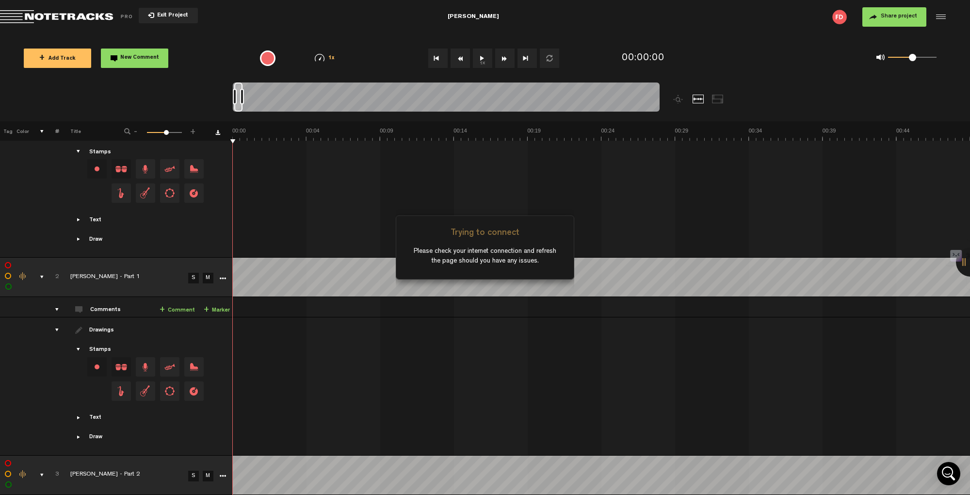
click at [75, 16] on span "Return to Project List" at bounding box center [68, 17] width 136 height 14
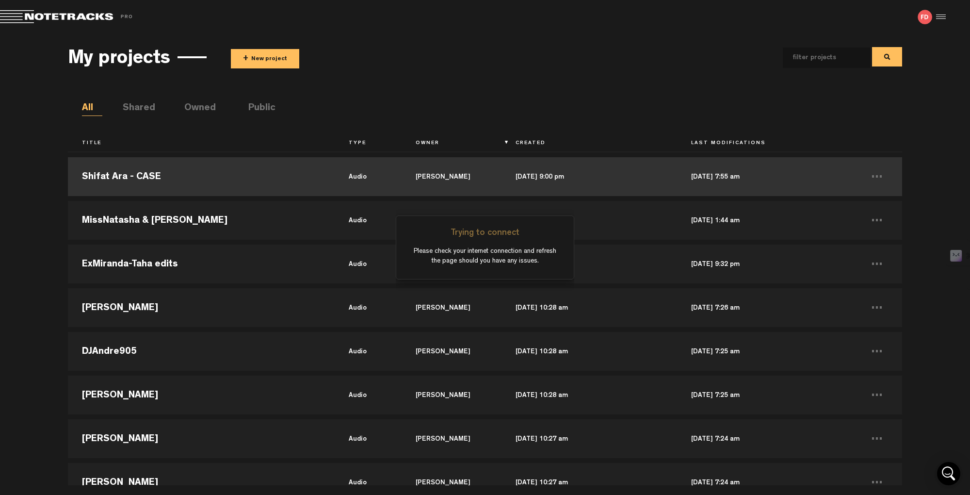
scroll to position [324, 0]
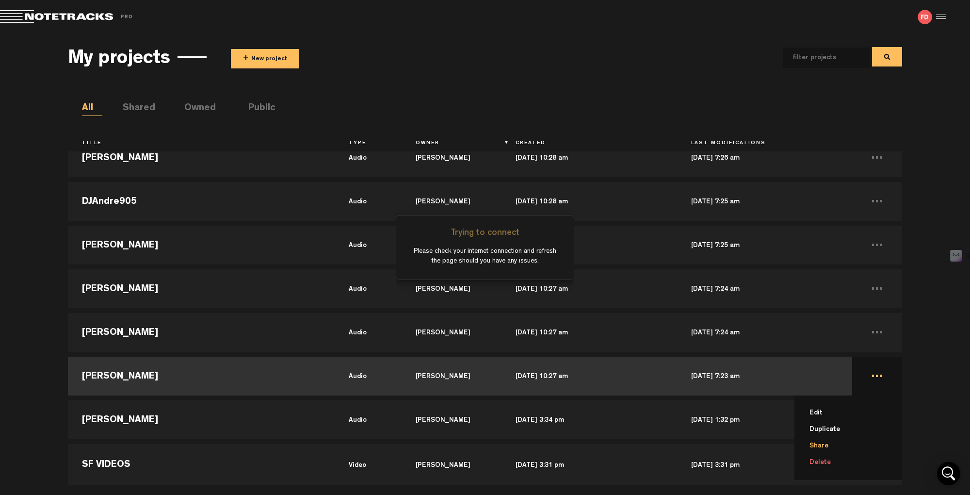
click at [819, 445] on li "Share" at bounding box center [854, 446] width 96 height 16
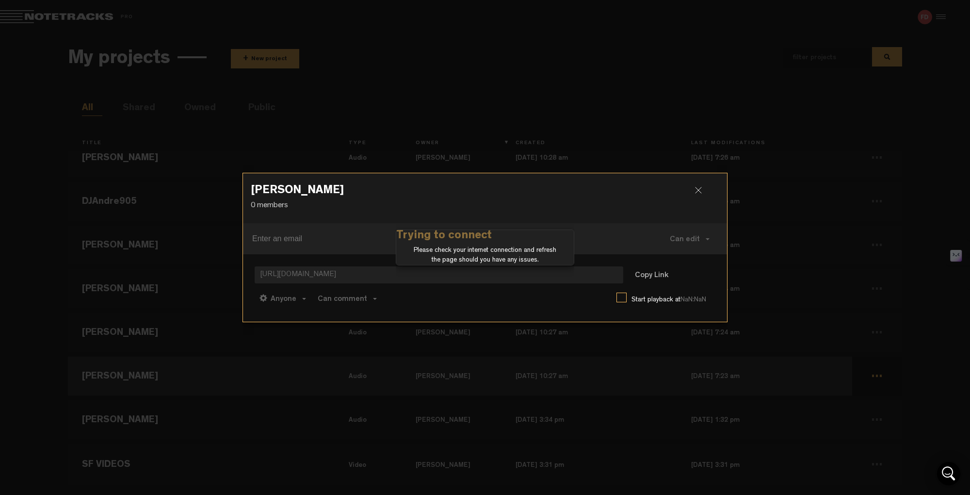
click at [699, 191] on div at bounding box center [702, 194] width 15 height 15
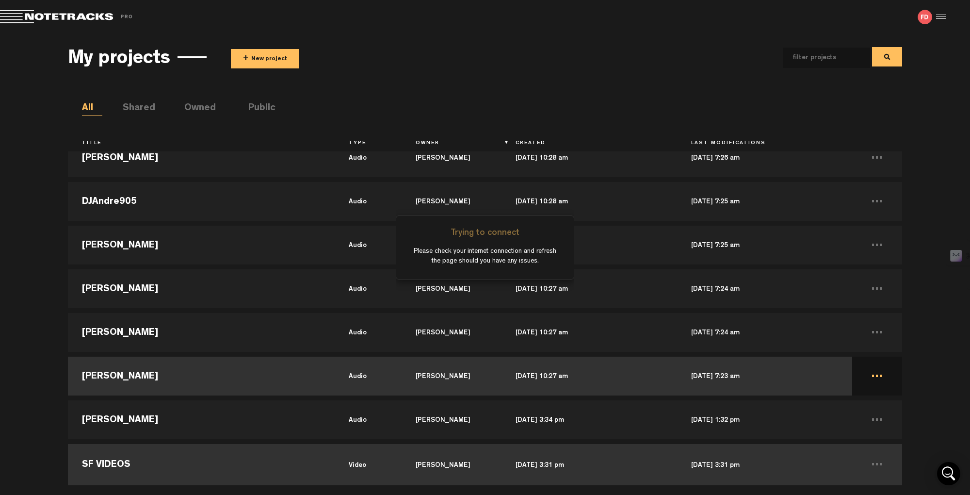
click at [113, 445] on td "SF VIDEOS" at bounding box center [201, 463] width 267 height 44
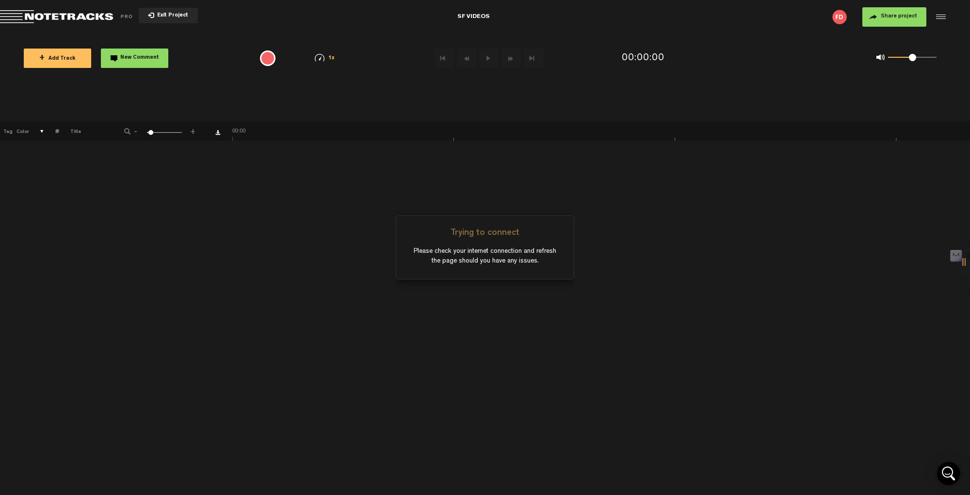
click at [58, 17] on span "Return to Project List" at bounding box center [68, 17] width 136 height 14
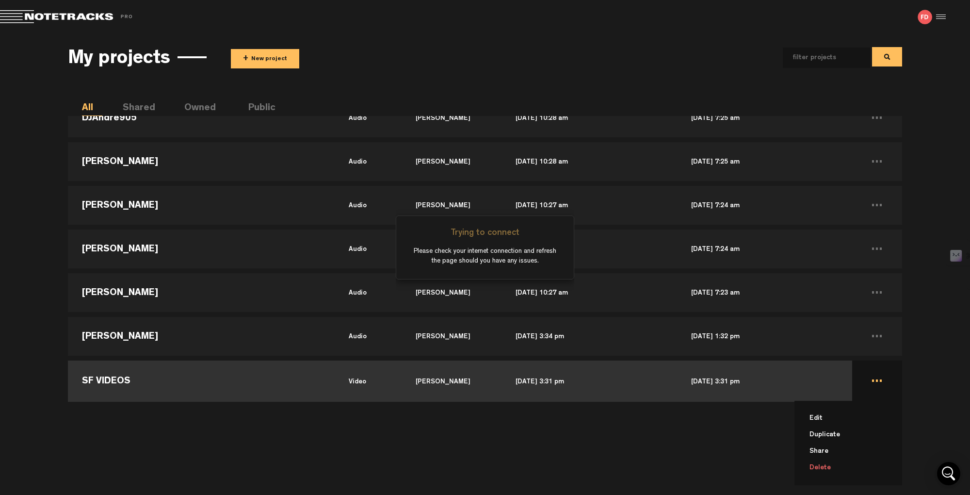
scroll to position [83, 0]
click at [825, 445] on li "Delete" at bounding box center [854, 467] width 96 height 16
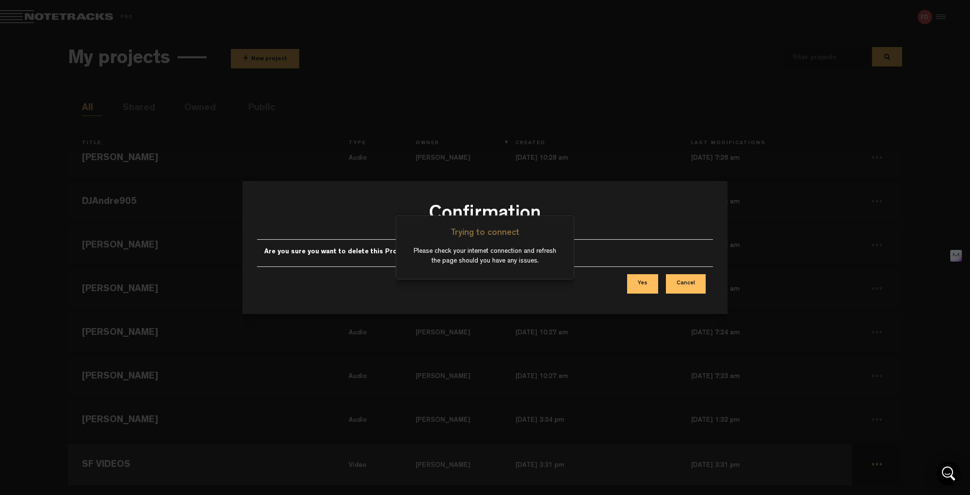
click at [687, 286] on button "Cancel" at bounding box center [686, 283] width 40 height 19
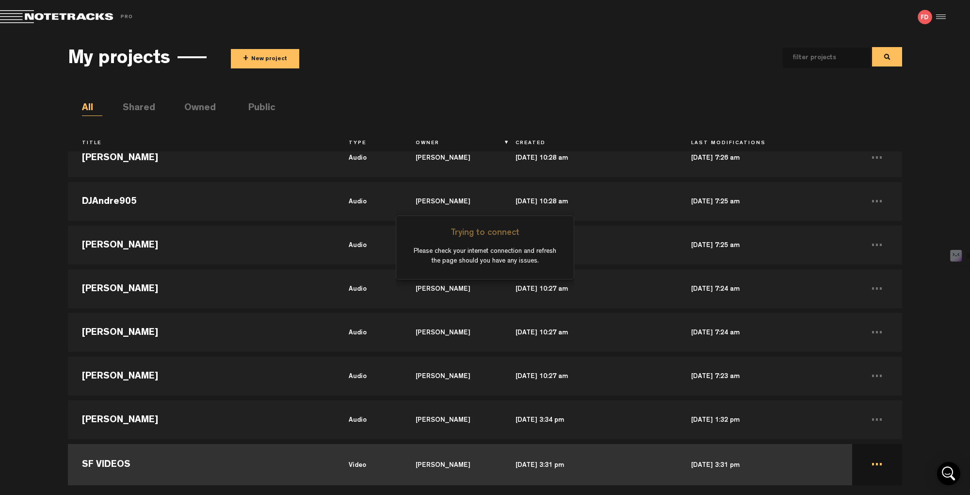
click at [106, 445] on td "SF VIDEOS" at bounding box center [201, 463] width 267 height 44
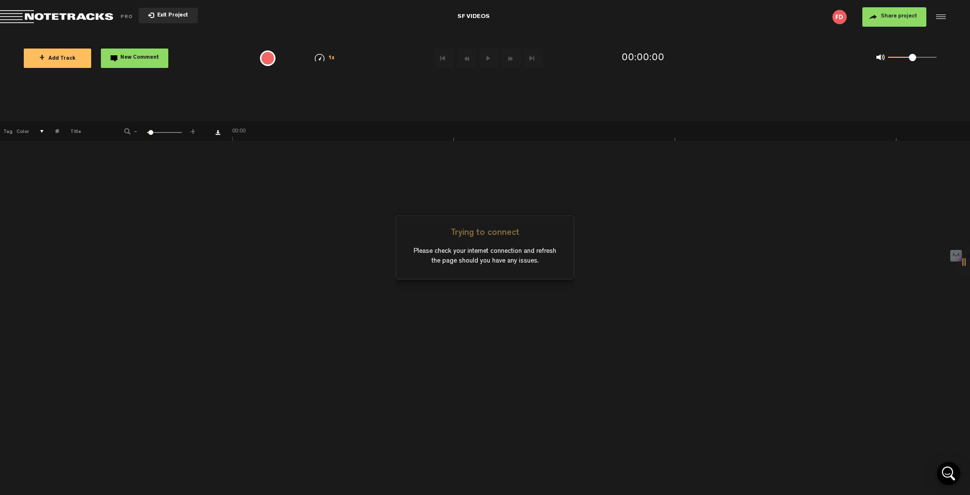
click at [164, 12] on button "Exit Project" at bounding box center [168, 16] width 59 height 16
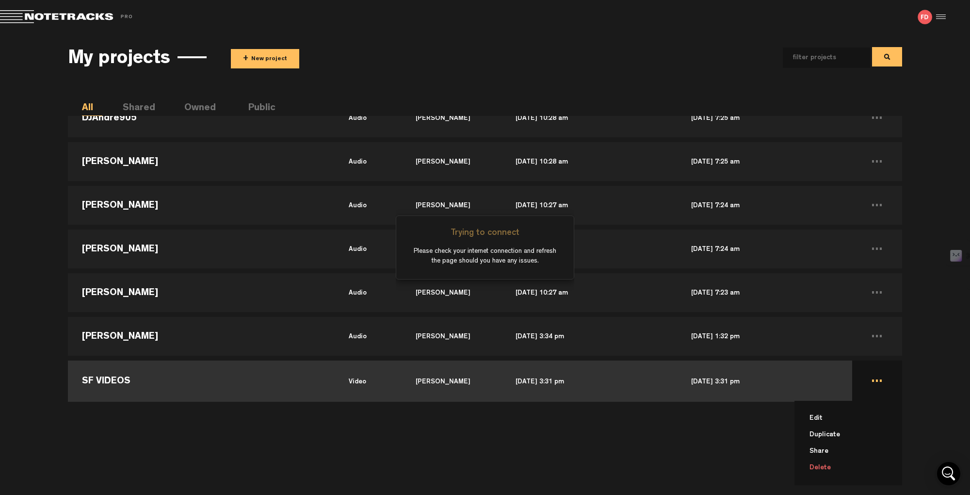
scroll to position [83, 0]
click at [828, 445] on li "Delete" at bounding box center [854, 467] width 96 height 16
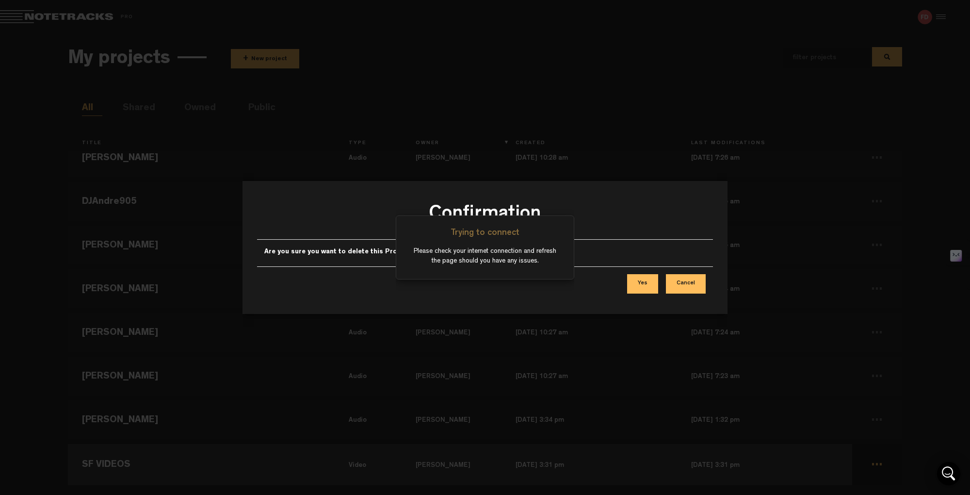
click at [643, 287] on button "Yes" at bounding box center [642, 283] width 31 height 19
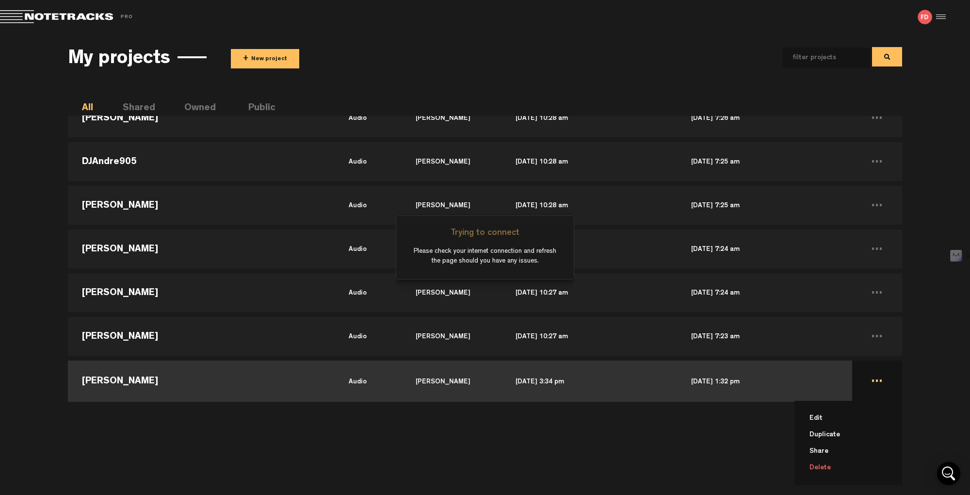
scroll to position [83, 0]
click at [825, 445] on li "Share" at bounding box center [854, 451] width 96 height 16
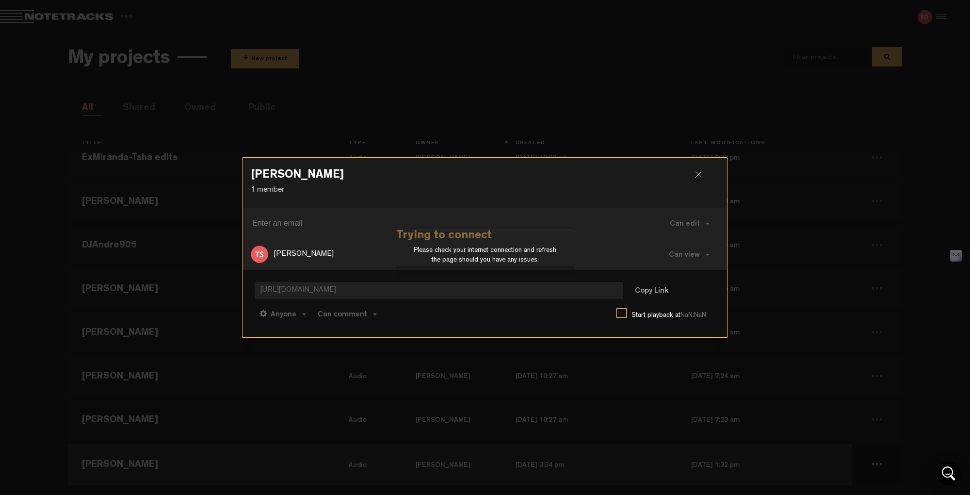
click at [697, 176] on div at bounding box center [702, 178] width 15 height 15
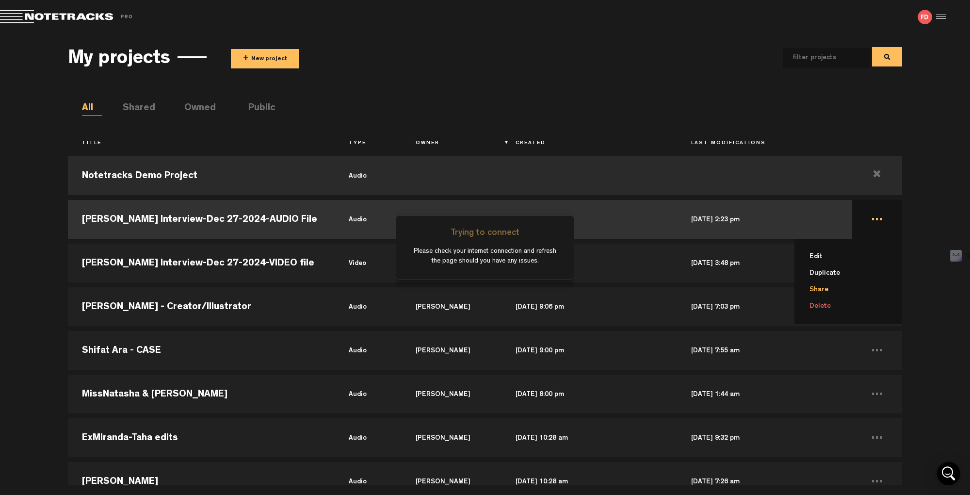
click at [832, 293] on li "Share" at bounding box center [854, 289] width 96 height 16
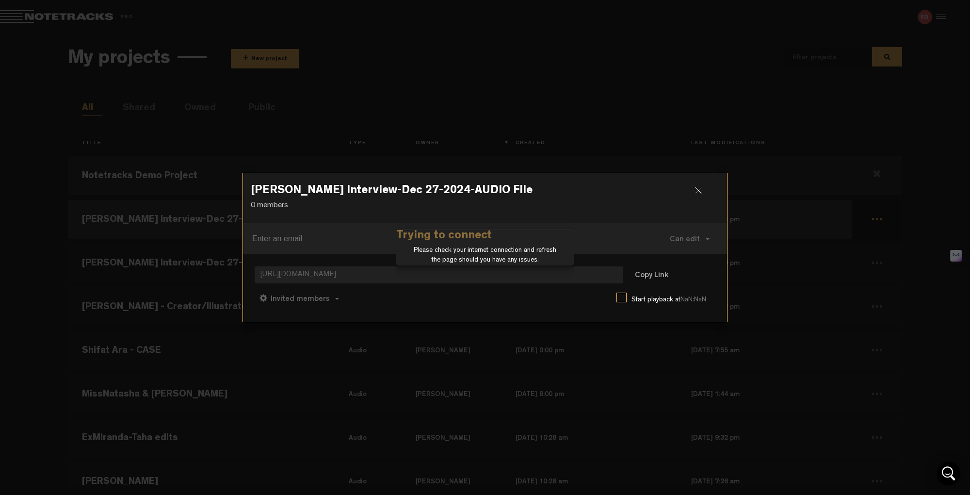
click at [700, 190] on div at bounding box center [702, 194] width 15 height 15
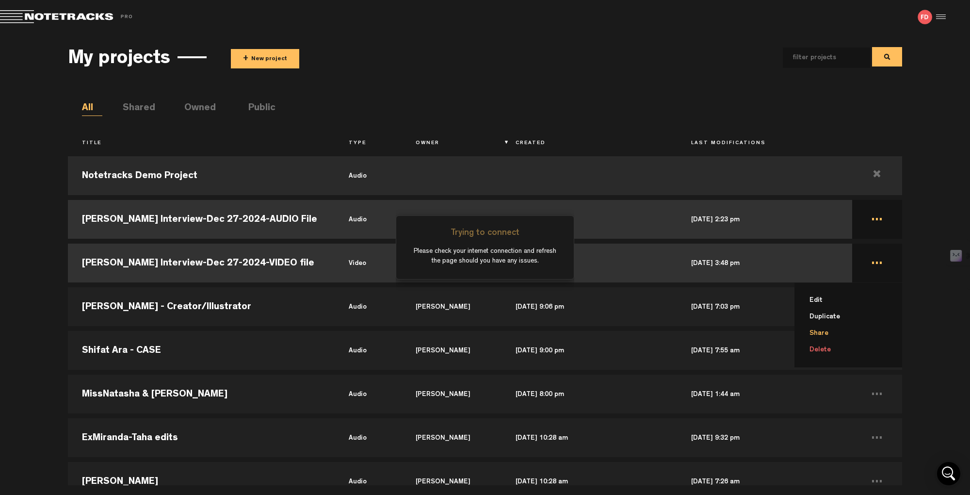
click at [834, 329] on li "Share" at bounding box center [854, 333] width 96 height 16
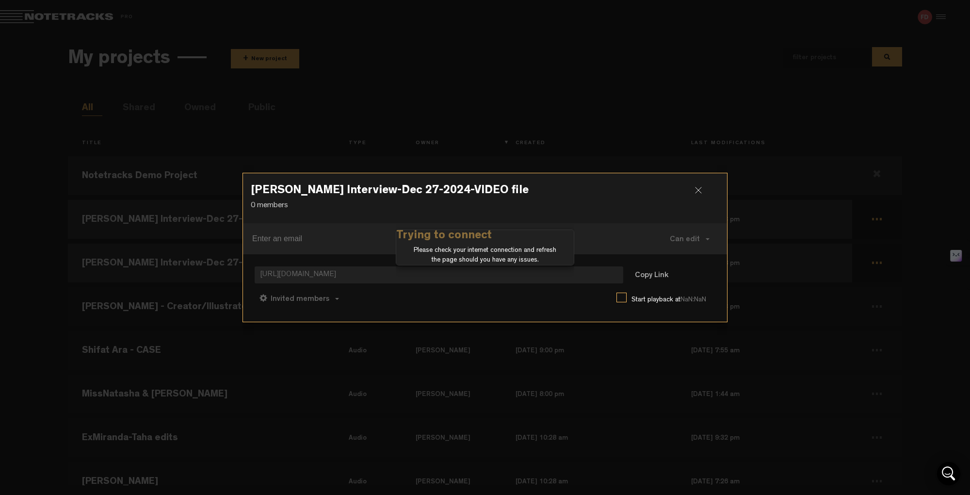
click at [702, 192] on div at bounding box center [702, 194] width 15 height 15
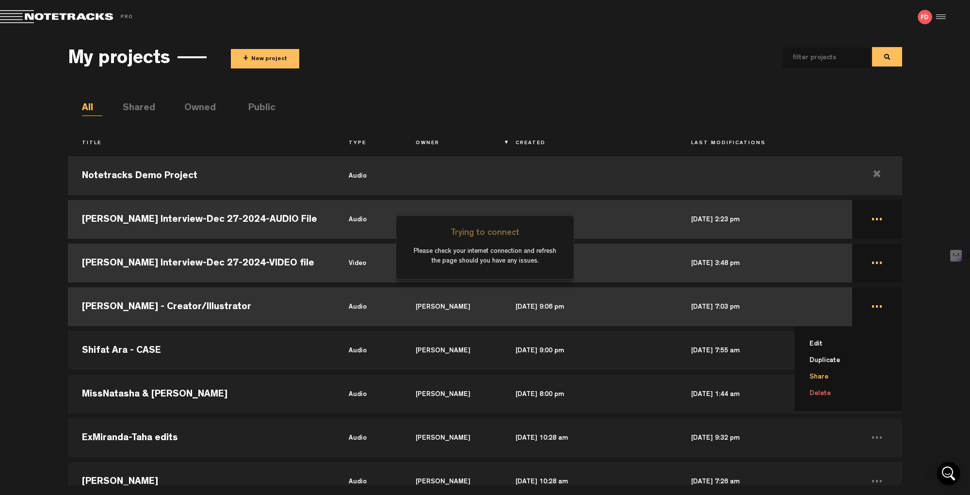
click at [825, 377] on li "Share" at bounding box center [854, 377] width 96 height 16
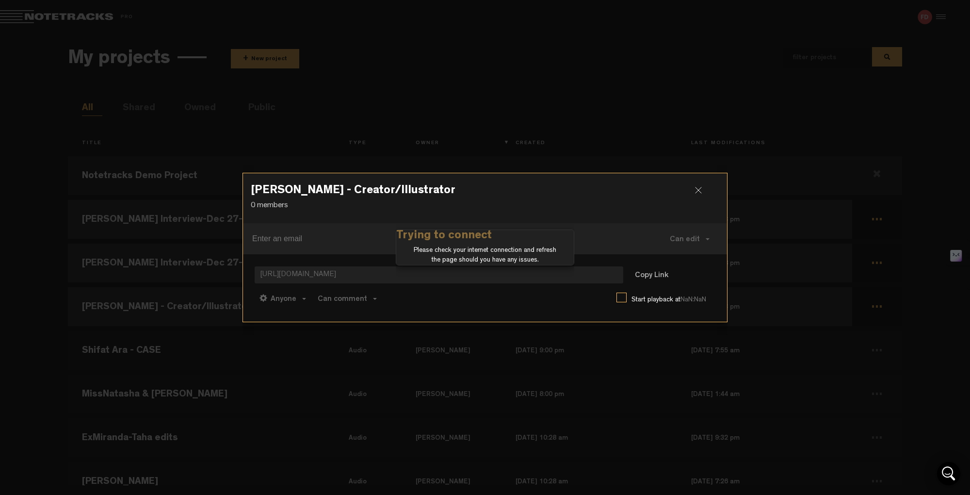
click at [698, 187] on div at bounding box center [702, 194] width 15 height 15
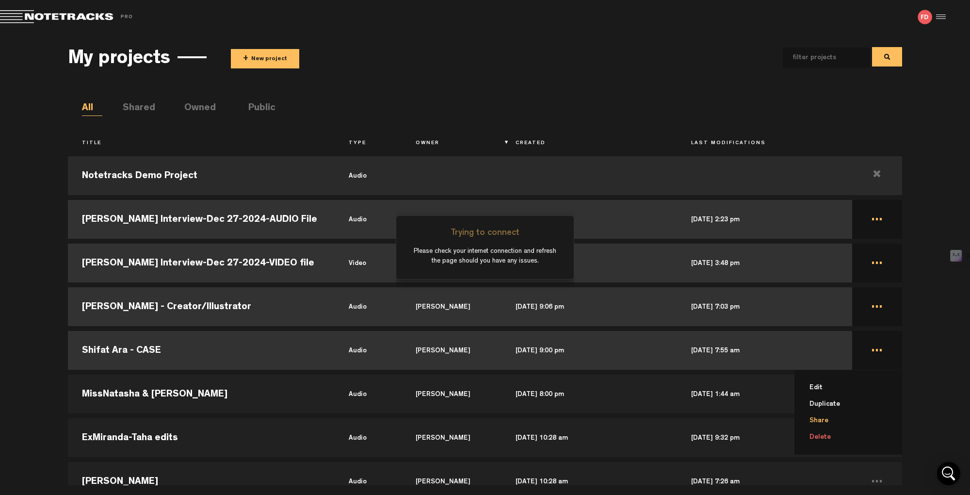
click at [824, 417] on li "Share" at bounding box center [854, 420] width 96 height 16
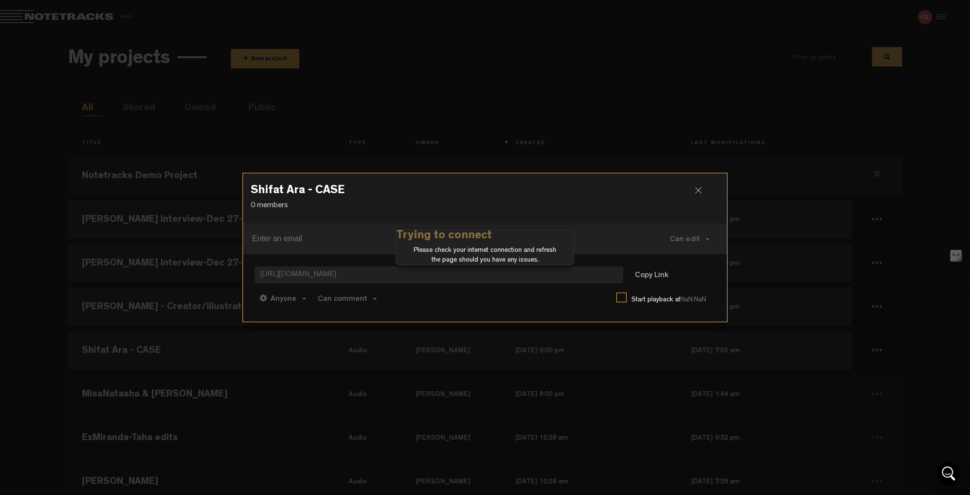
click at [701, 188] on div at bounding box center [702, 194] width 15 height 15
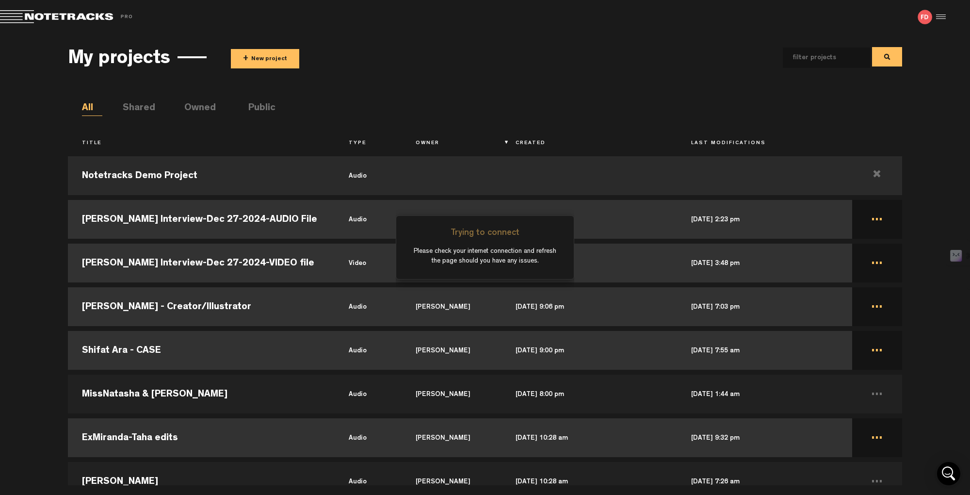
scroll to position [56, 0]
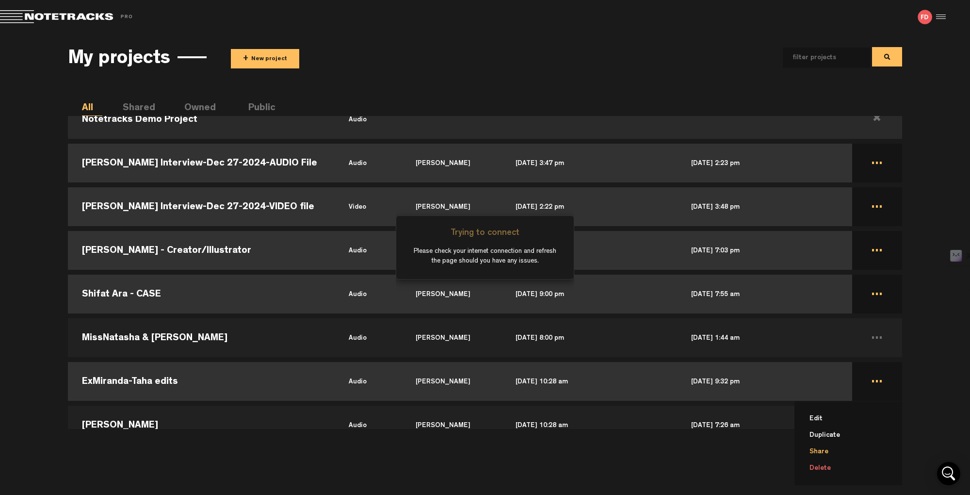
click at [818, 445] on li "Share" at bounding box center [854, 451] width 96 height 16
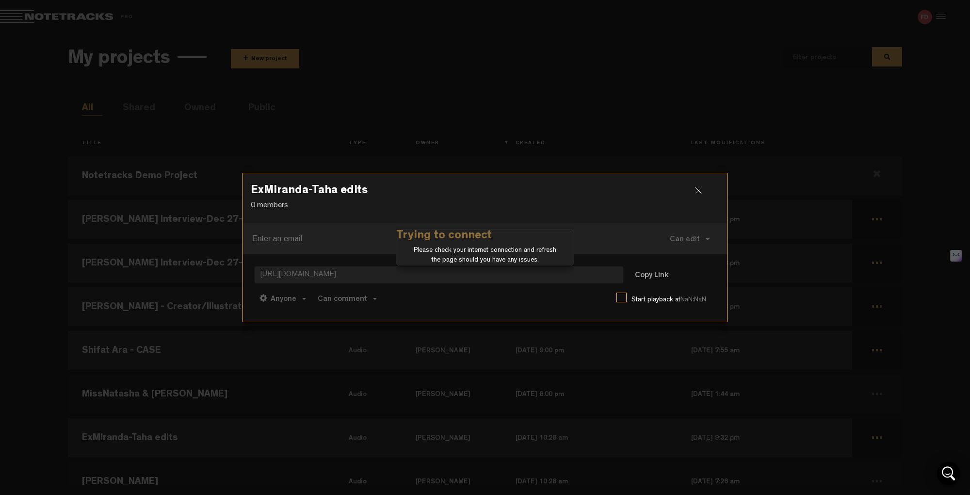
click at [701, 190] on div at bounding box center [702, 194] width 15 height 15
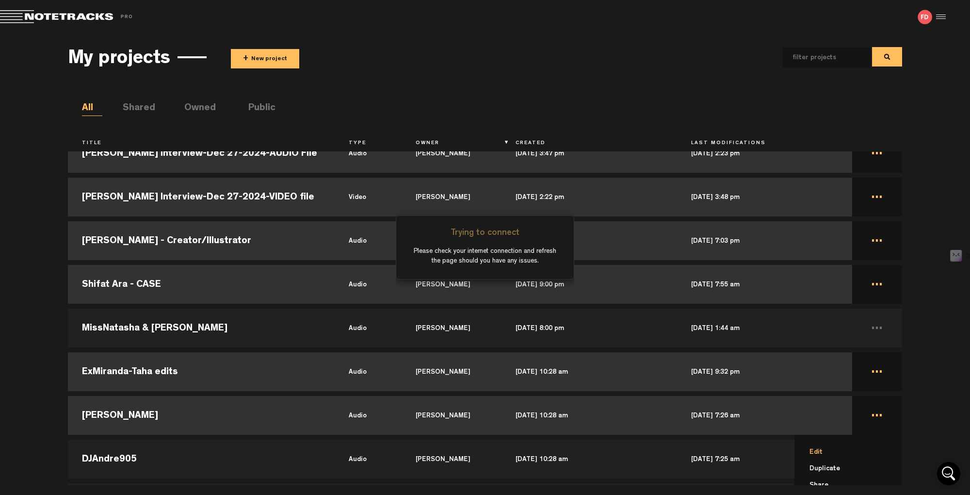
scroll to position [34, 0]
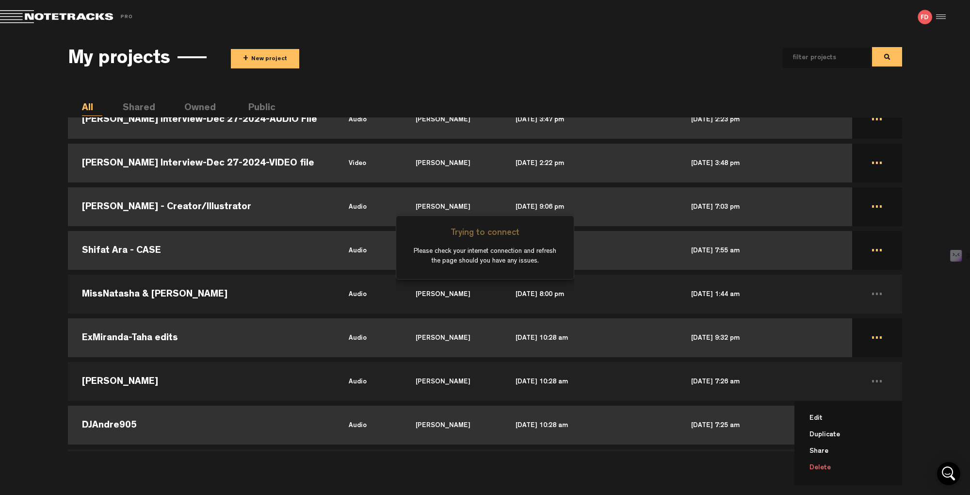
click at [814, 445] on li "Share" at bounding box center [854, 451] width 96 height 16
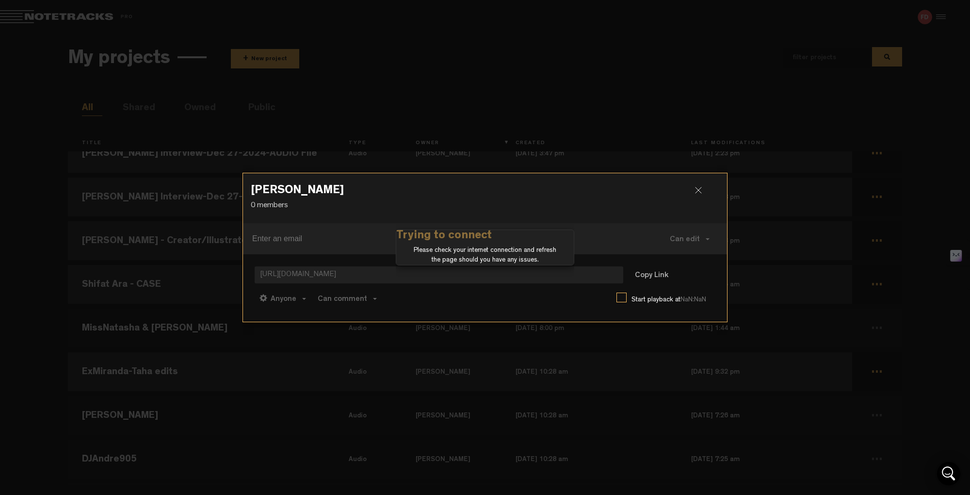
click at [701, 190] on div at bounding box center [702, 194] width 15 height 15
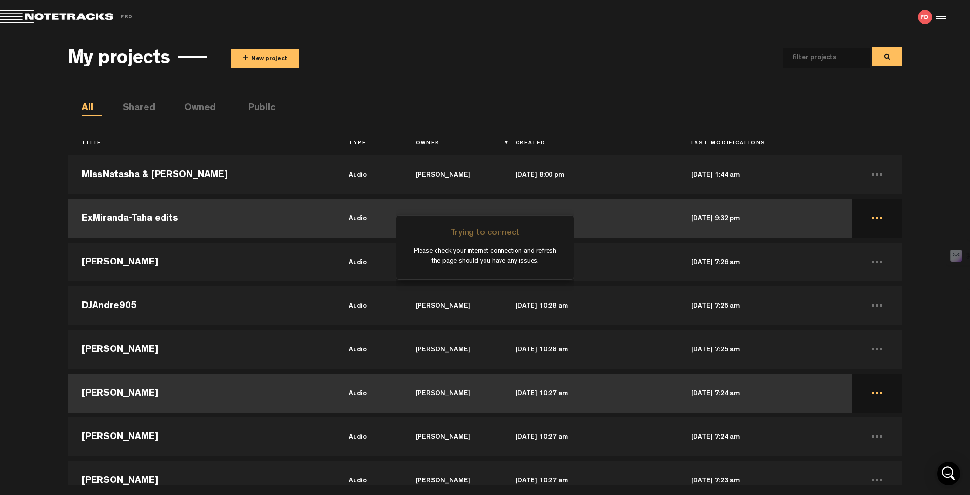
scroll to position [2, 0]
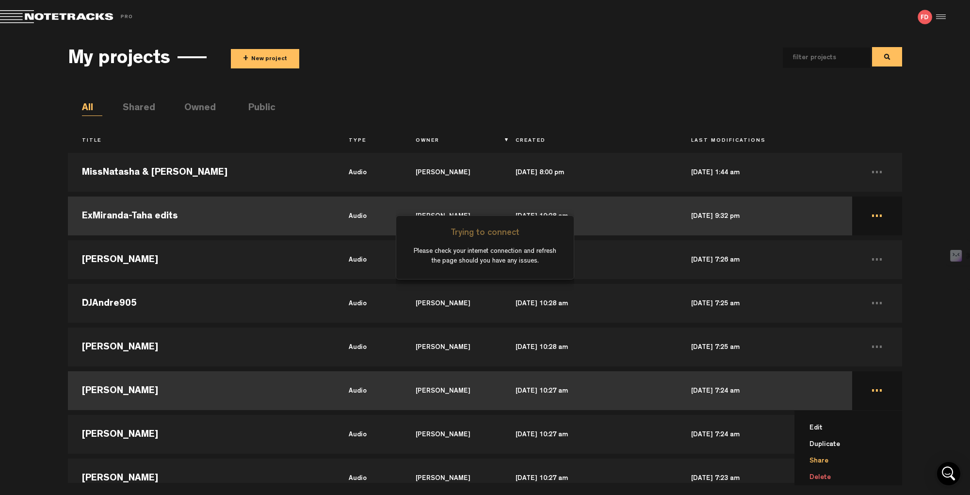
click at [828, 445] on li "Share" at bounding box center [854, 461] width 96 height 16
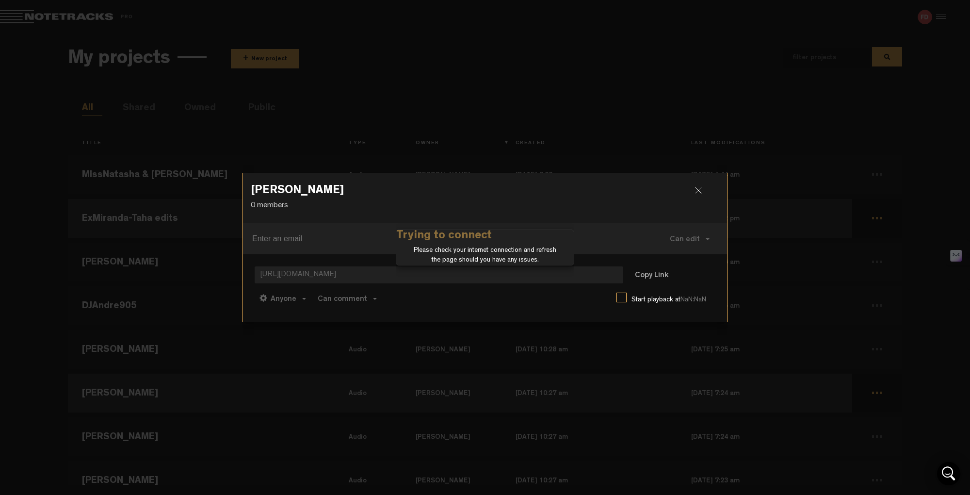
click at [698, 192] on div at bounding box center [702, 194] width 15 height 15
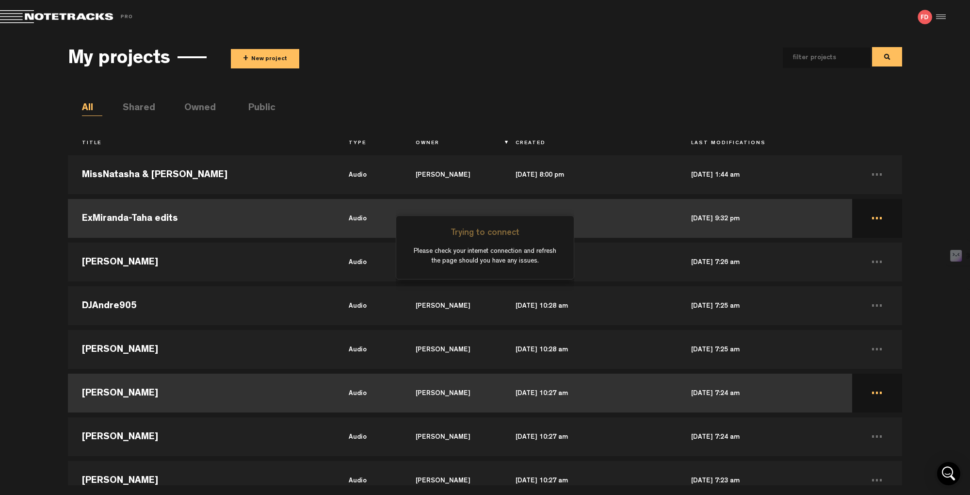
click at [277, 61] on button "+ New project" at bounding box center [265, 58] width 68 height 19
